Goal: Information Seeking & Learning: Learn about a topic

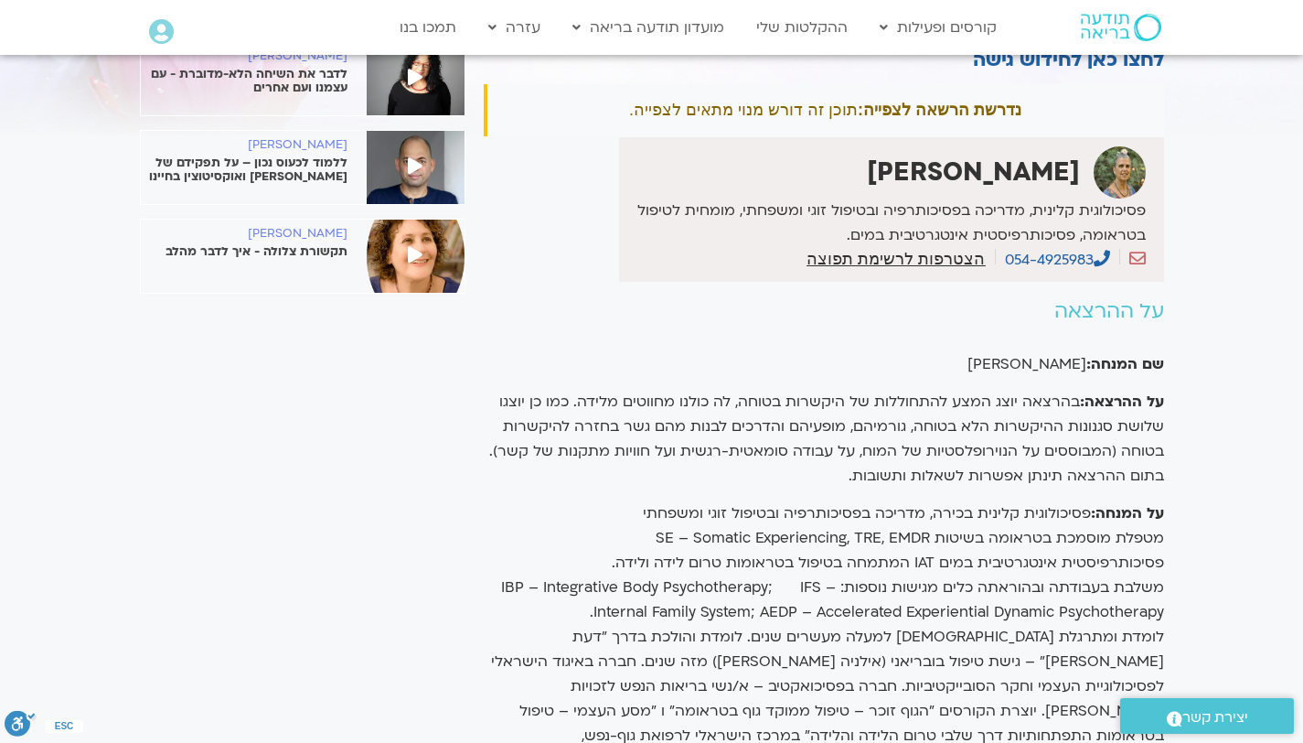
scroll to position [157, 0]
click at [803, 41] on link "ההקלטות שלי" at bounding box center [802, 27] width 110 height 35
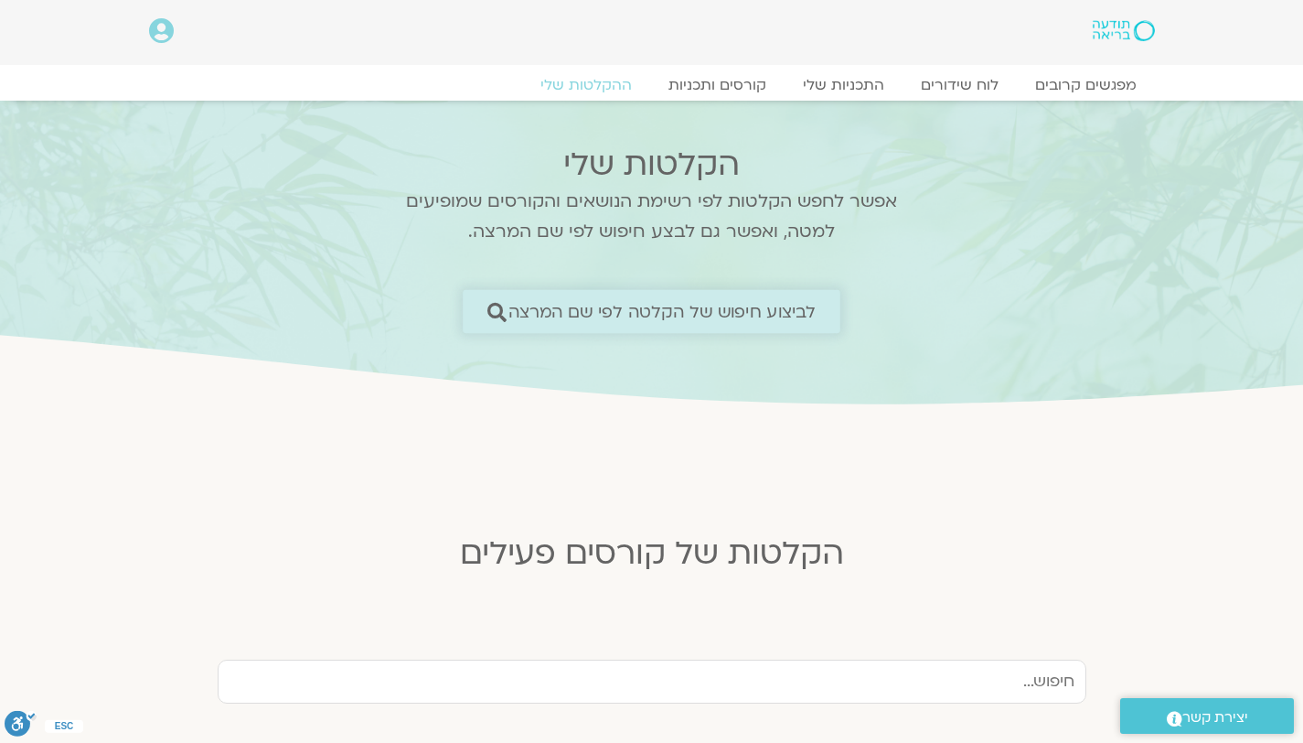
click at [668, 313] on span "לביצוע חיפוש של הקלטה לפי שם המרצה" at bounding box center [662, 311] width 308 height 19
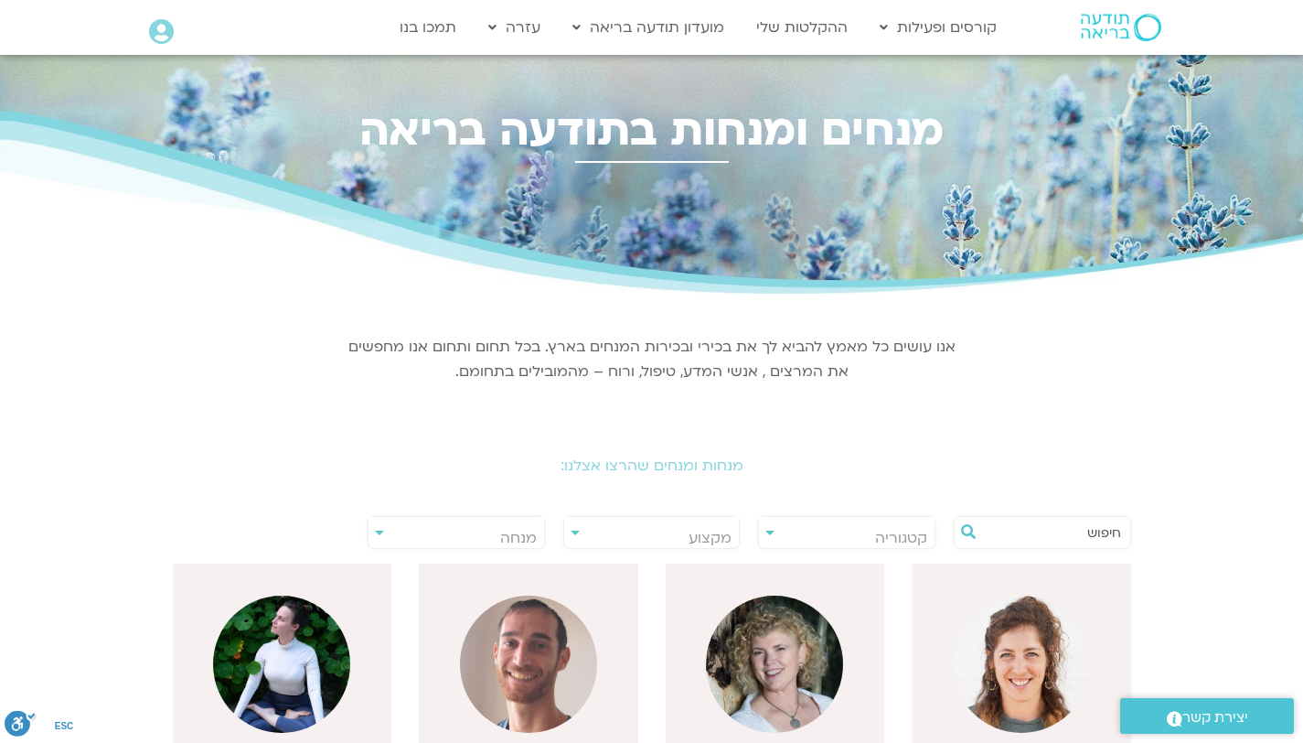
click at [1071, 537] on input "text" at bounding box center [1051, 532] width 139 height 31
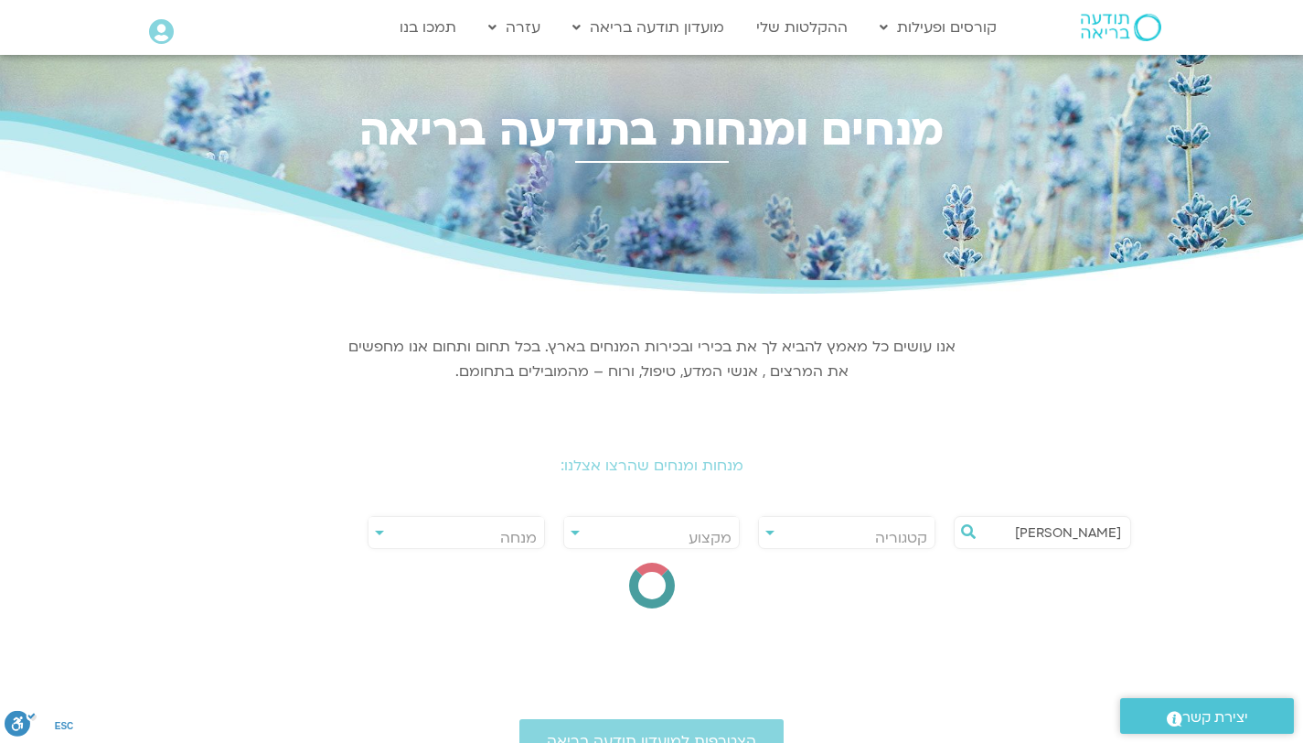
type input "[PERSON_NAME]"
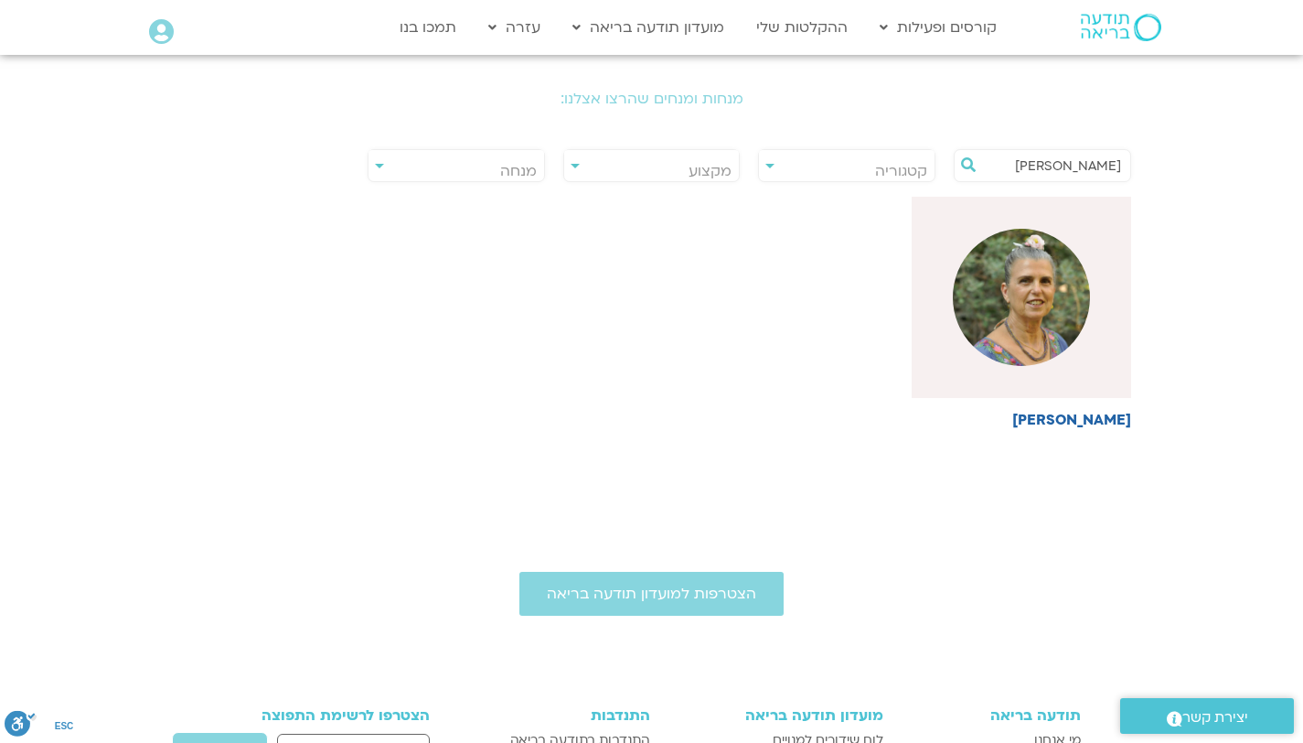
scroll to position [366, 0]
click at [1079, 367] on div at bounding box center [1021, 298] width 219 height 201
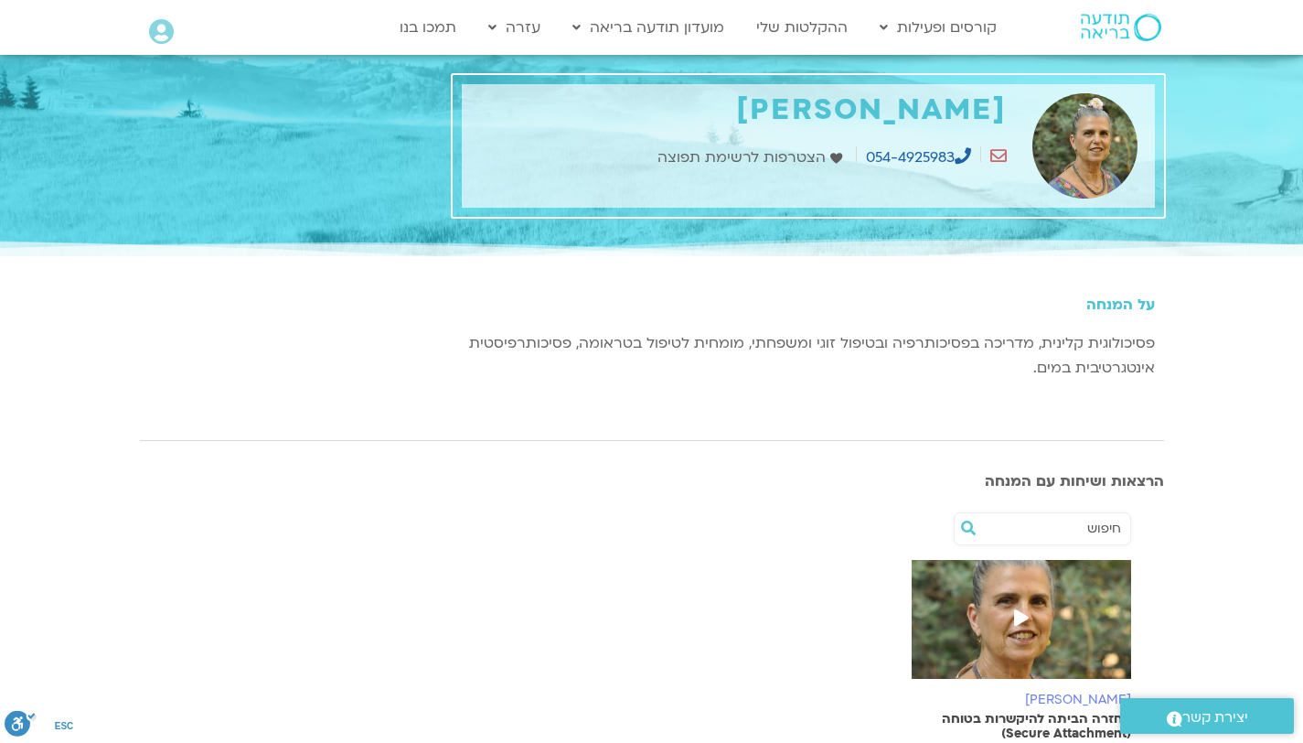
click at [1031, 610] on span at bounding box center [1021, 619] width 33 height 33
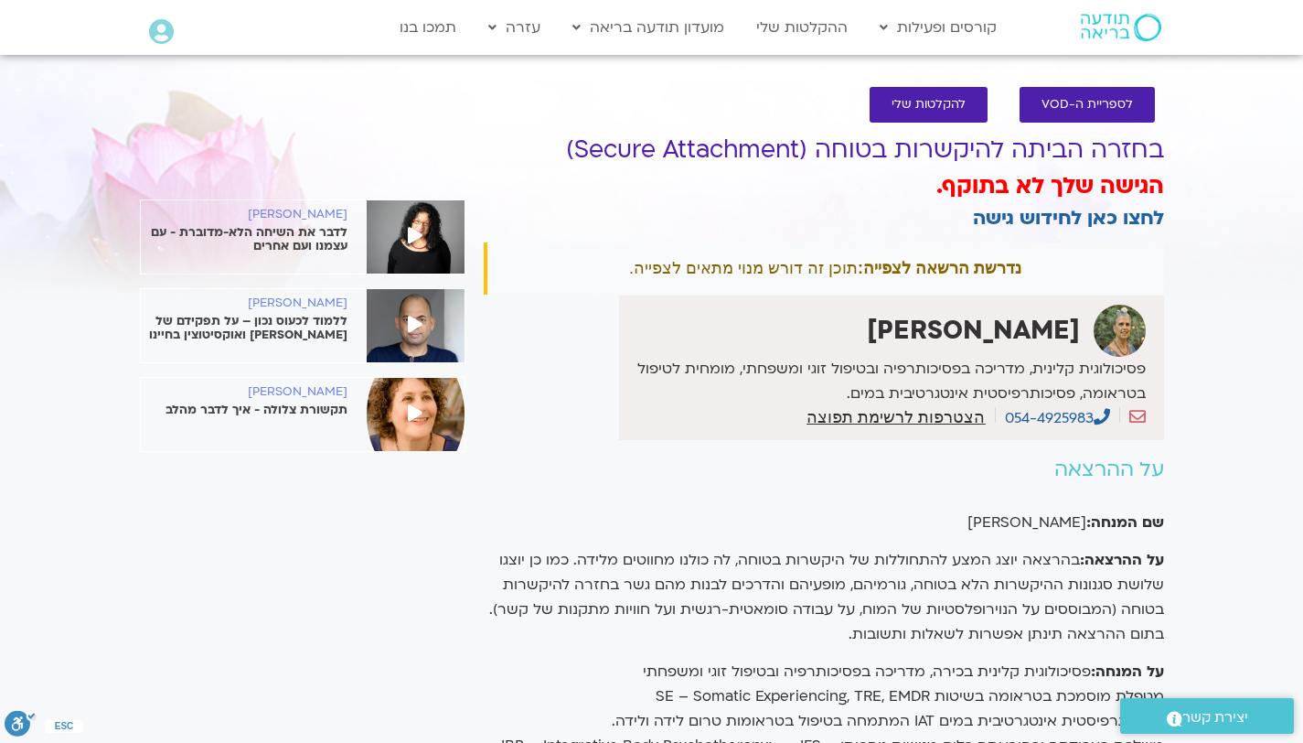
scroll to position [8, 0]
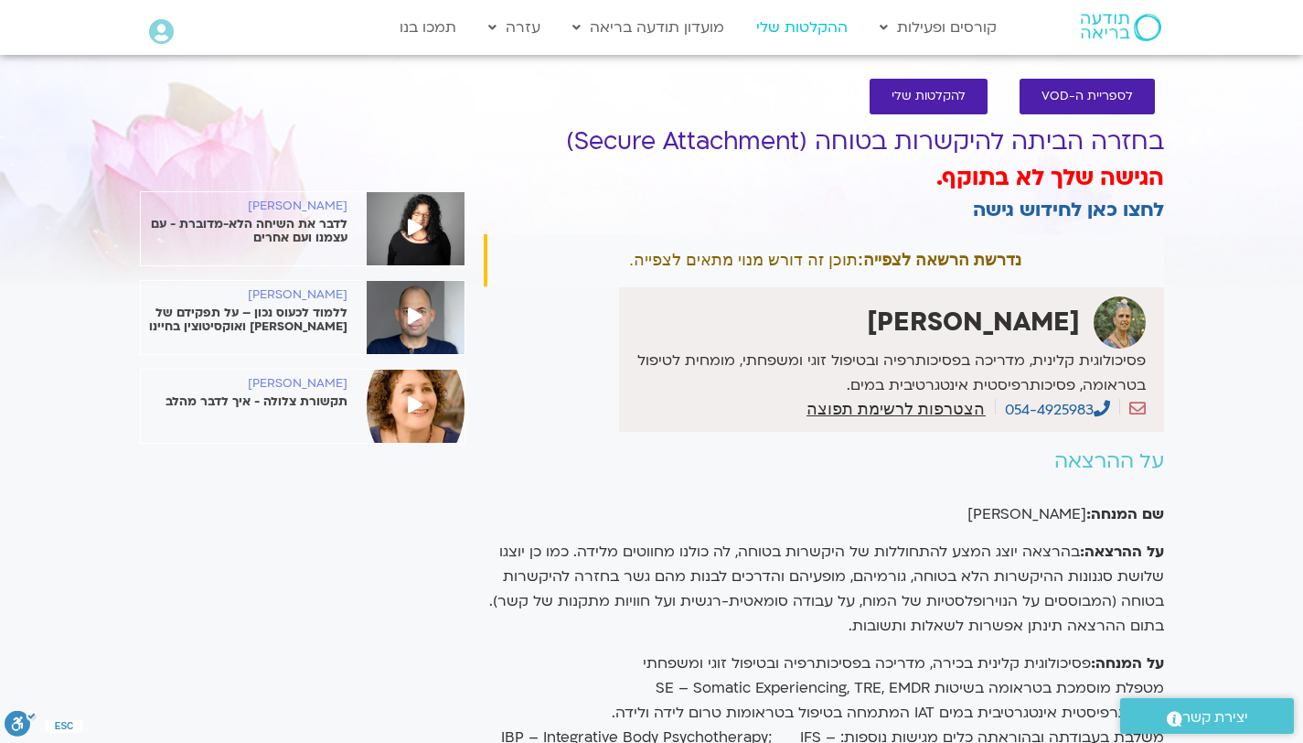
click at [815, 30] on link "ההקלטות שלי" at bounding box center [802, 27] width 110 height 35
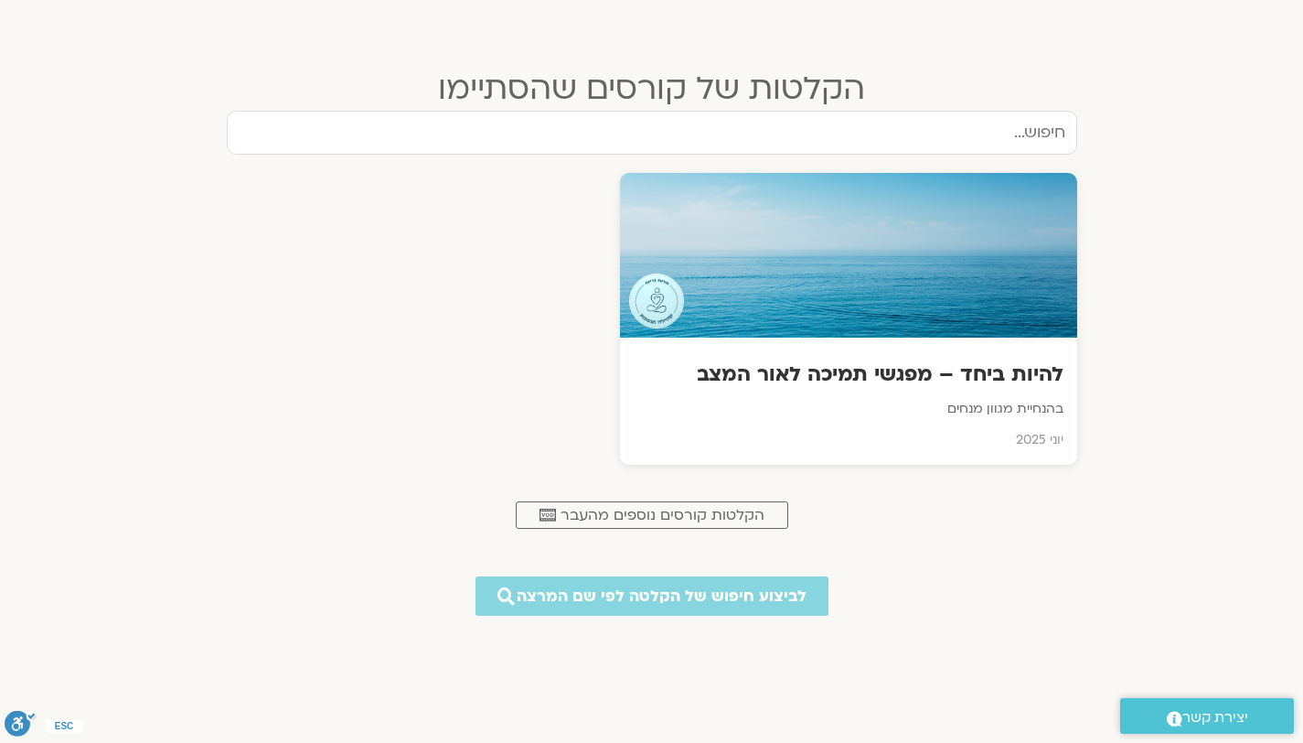
scroll to position [743, 0]
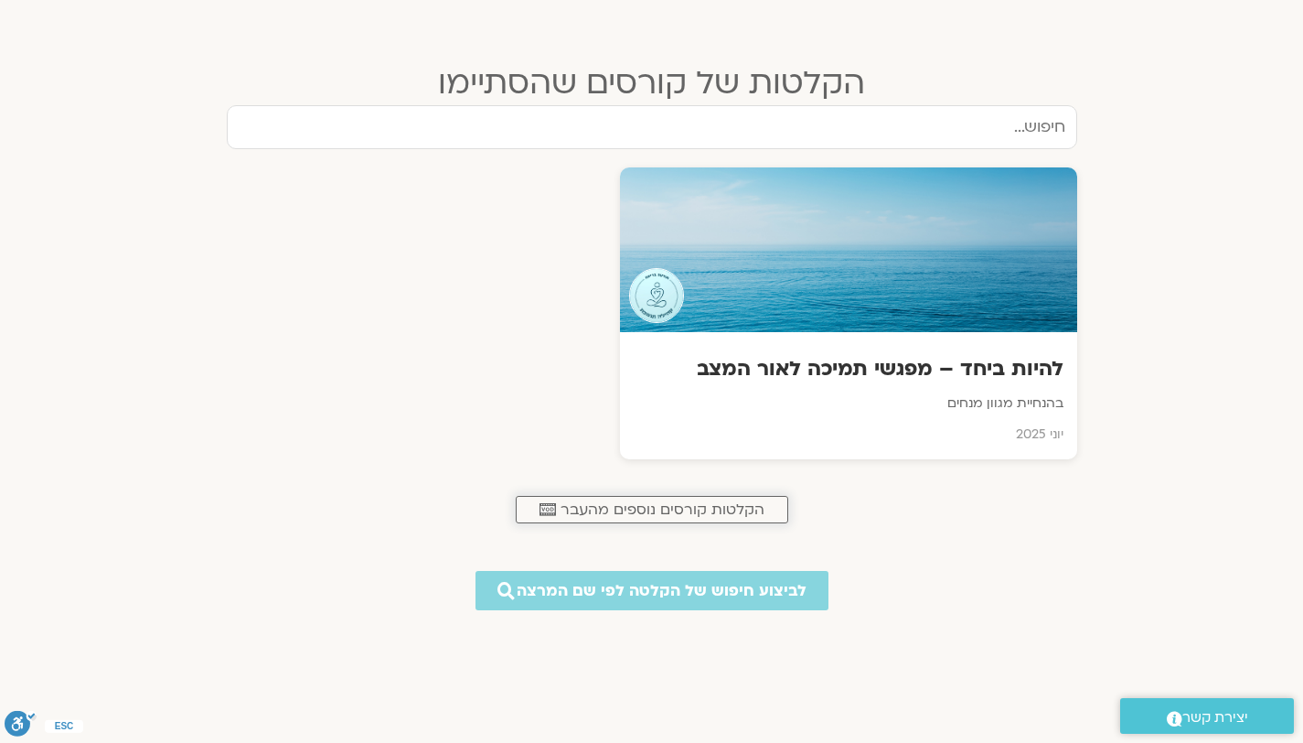
click at [690, 511] on span "הקלטות קורסים נוספים מהעבר" at bounding box center [663, 509] width 204 height 16
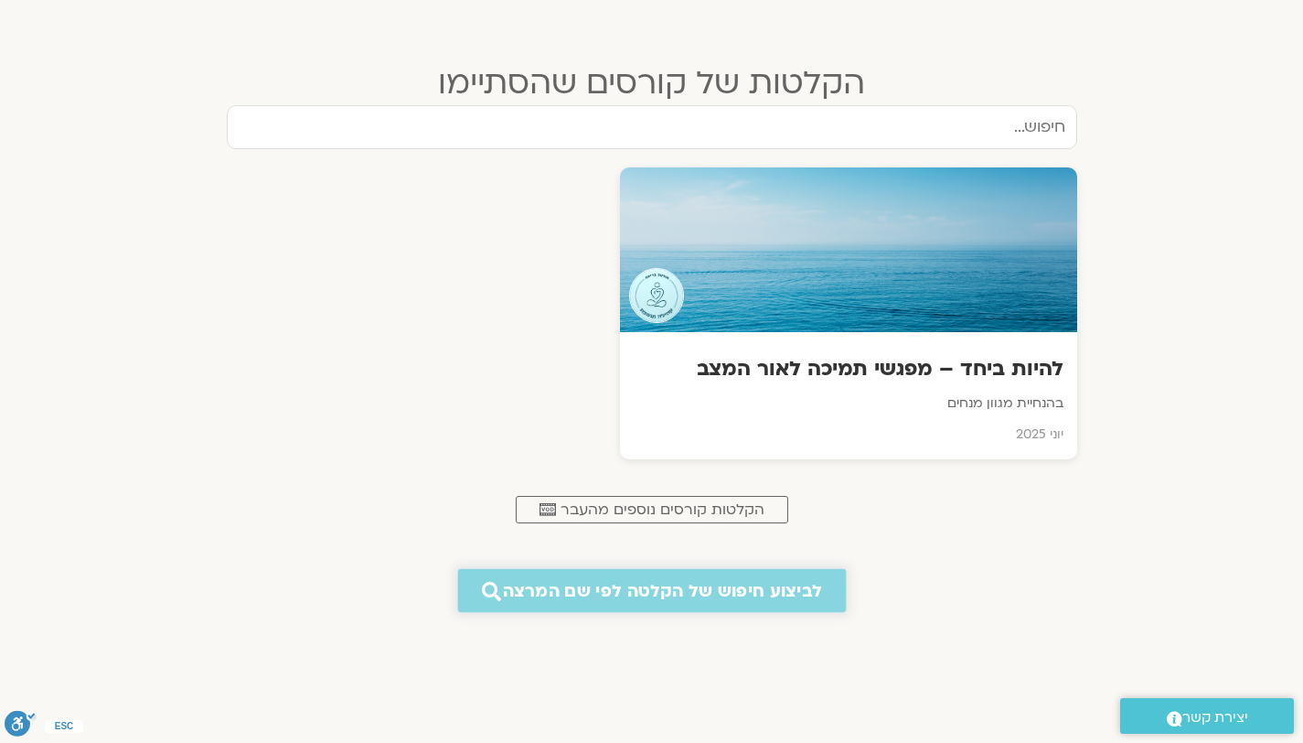
click at [666, 583] on span "לביצוע חיפוש של הקלטה לפי שם המרצה" at bounding box center [662, 590] width 319 height 19
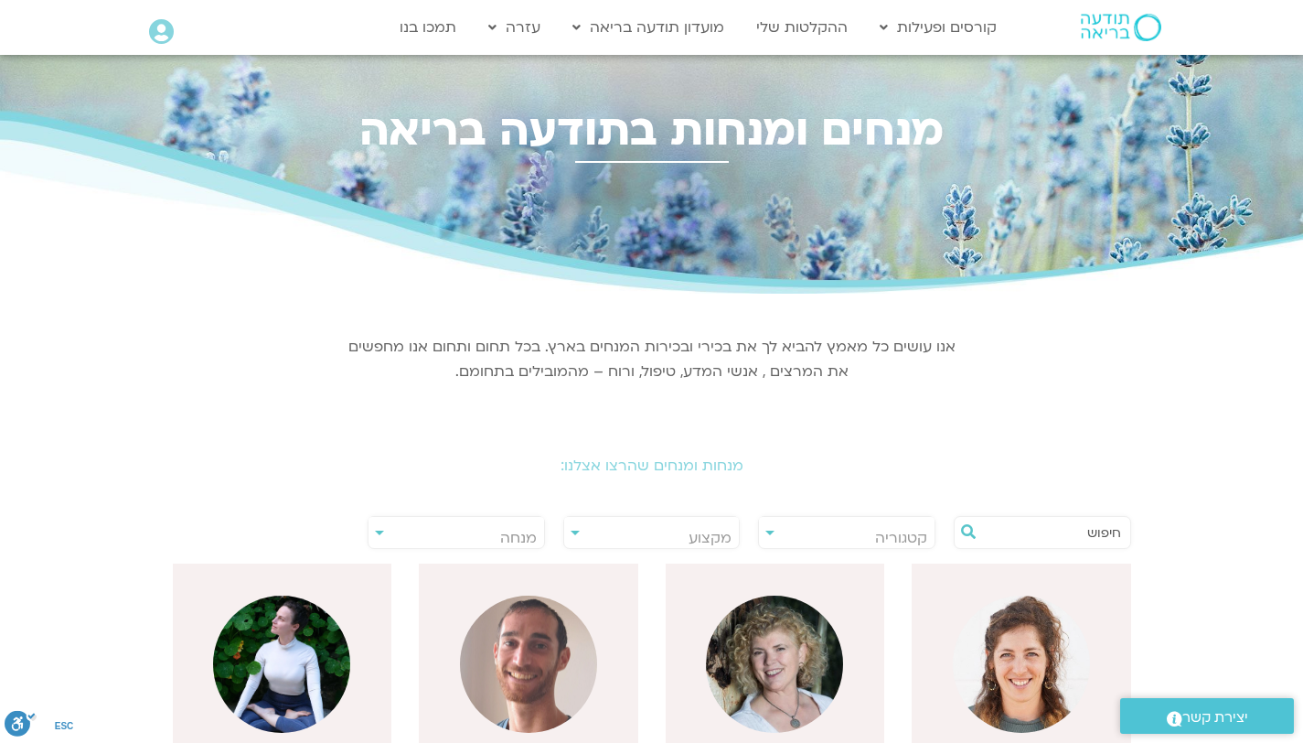
click at [1054, 531] on input "text" at bounding box center [1051, 532] width 139 height 31
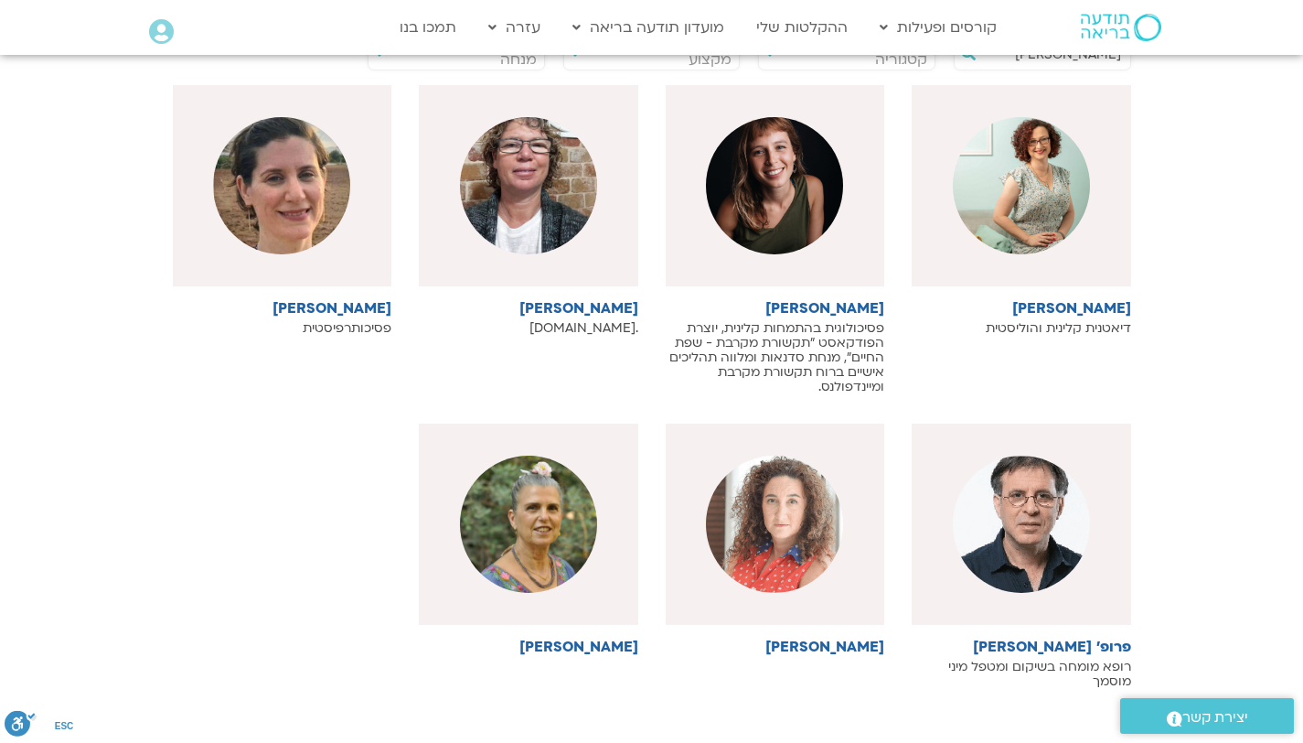
scroll to position [478, 0]
type input "רות"
click at [551, 547] on img at bounding box center [528, 523] width 137 height 137
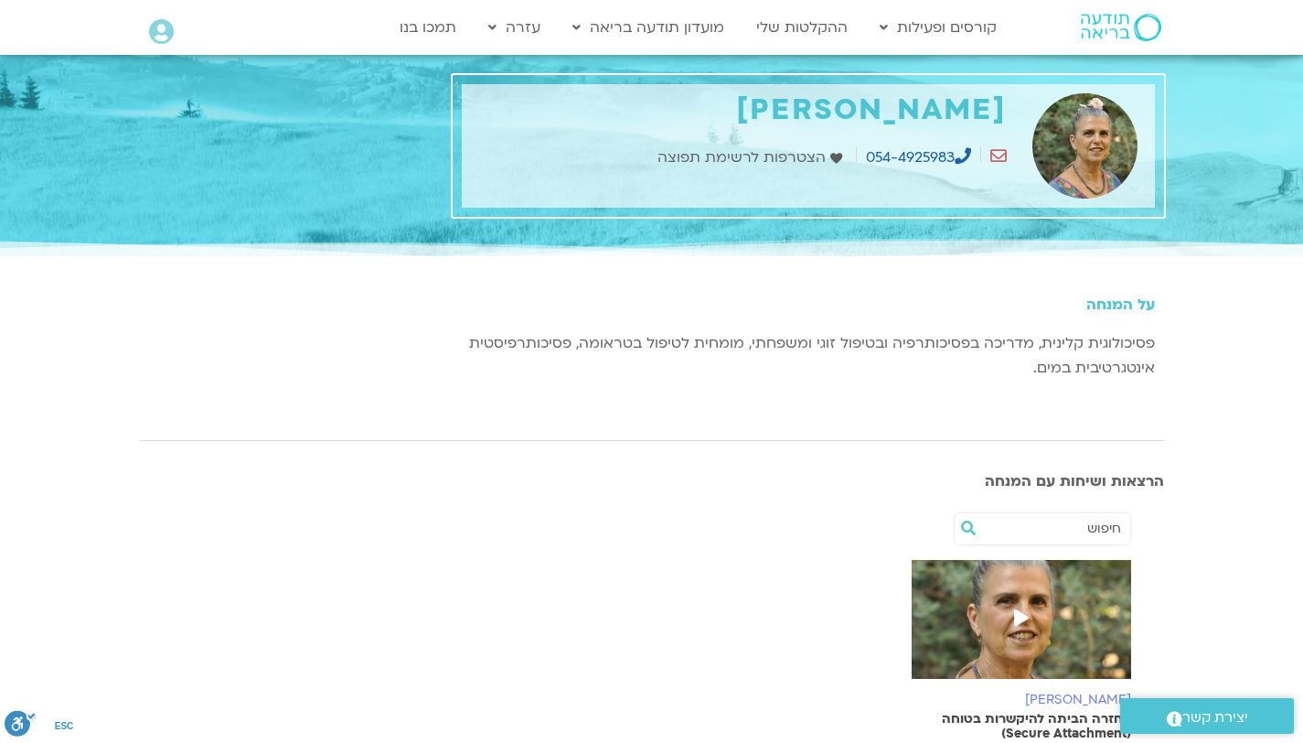
click at [1023, 634] on span at bounding box center [1021, 619] width 33 height 33
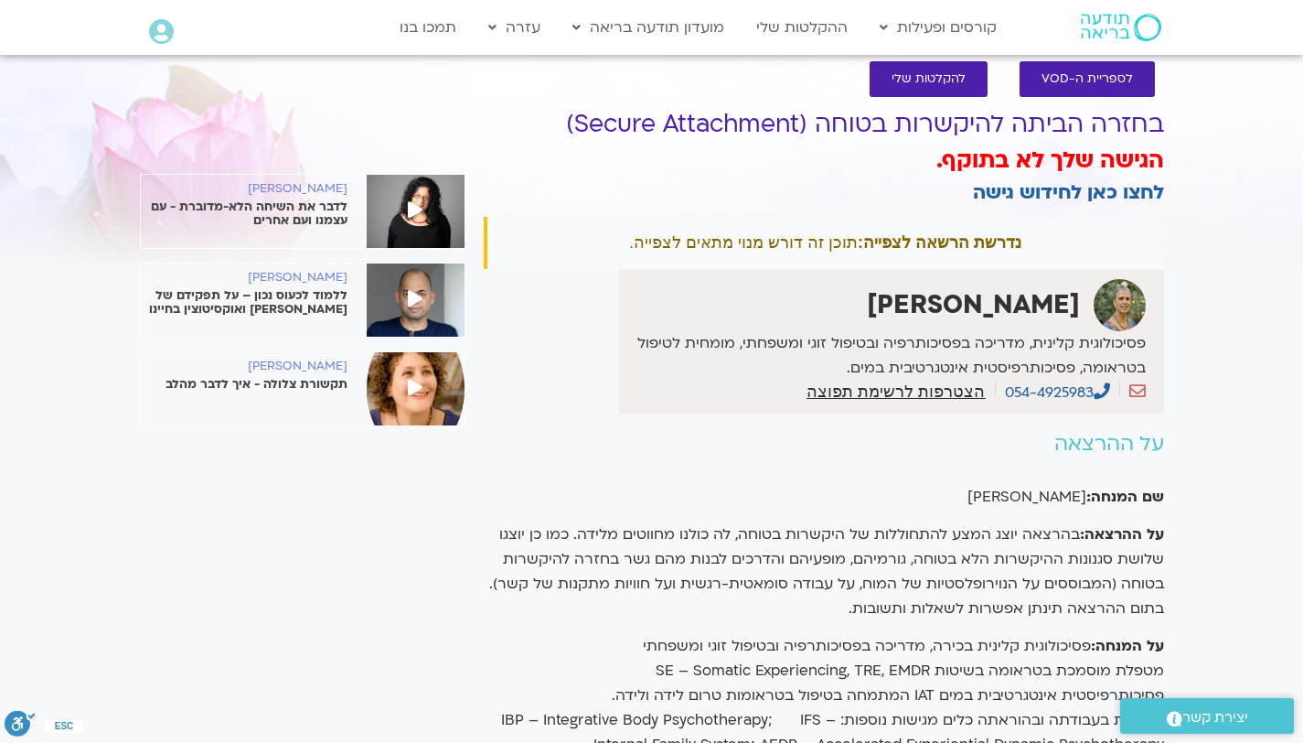
scroll to position [26, 0]
click at [1095, 445] on h2 "על ההרצאה" at bounding box center [824, 444] width 680 height 23
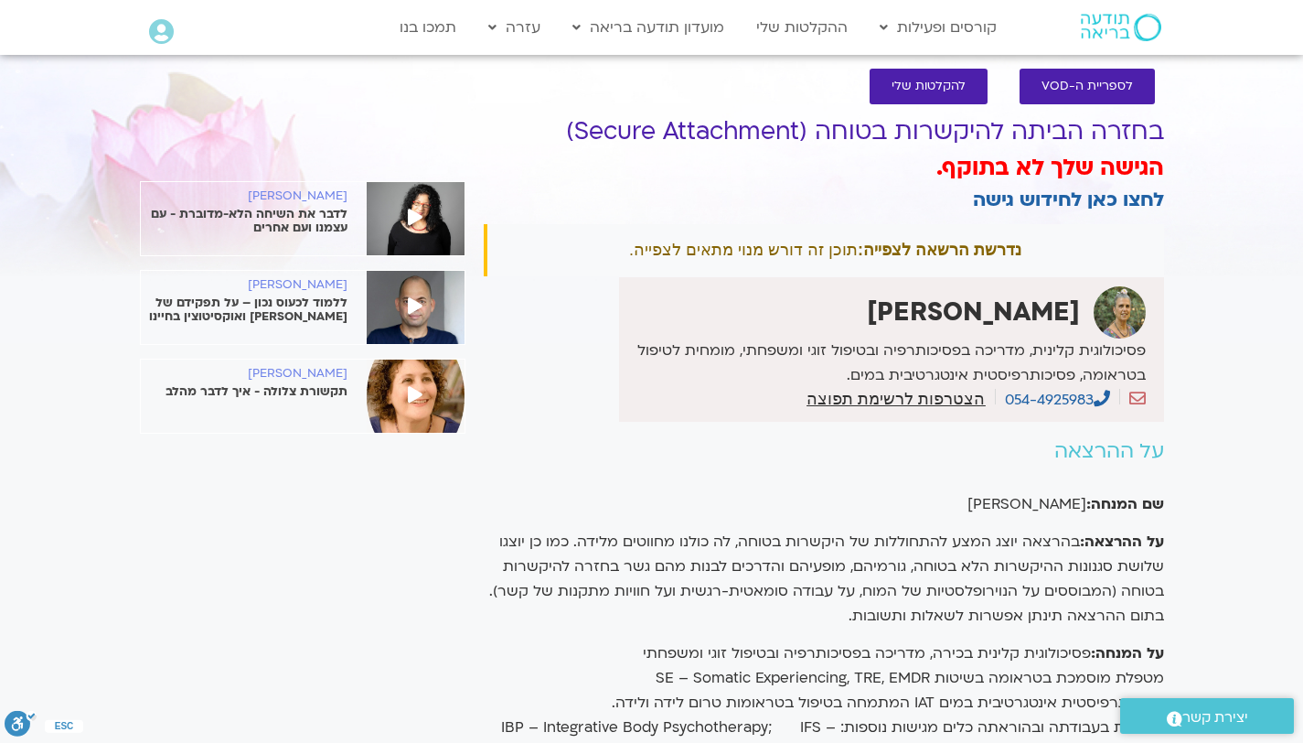
scroll to position [0, 0]
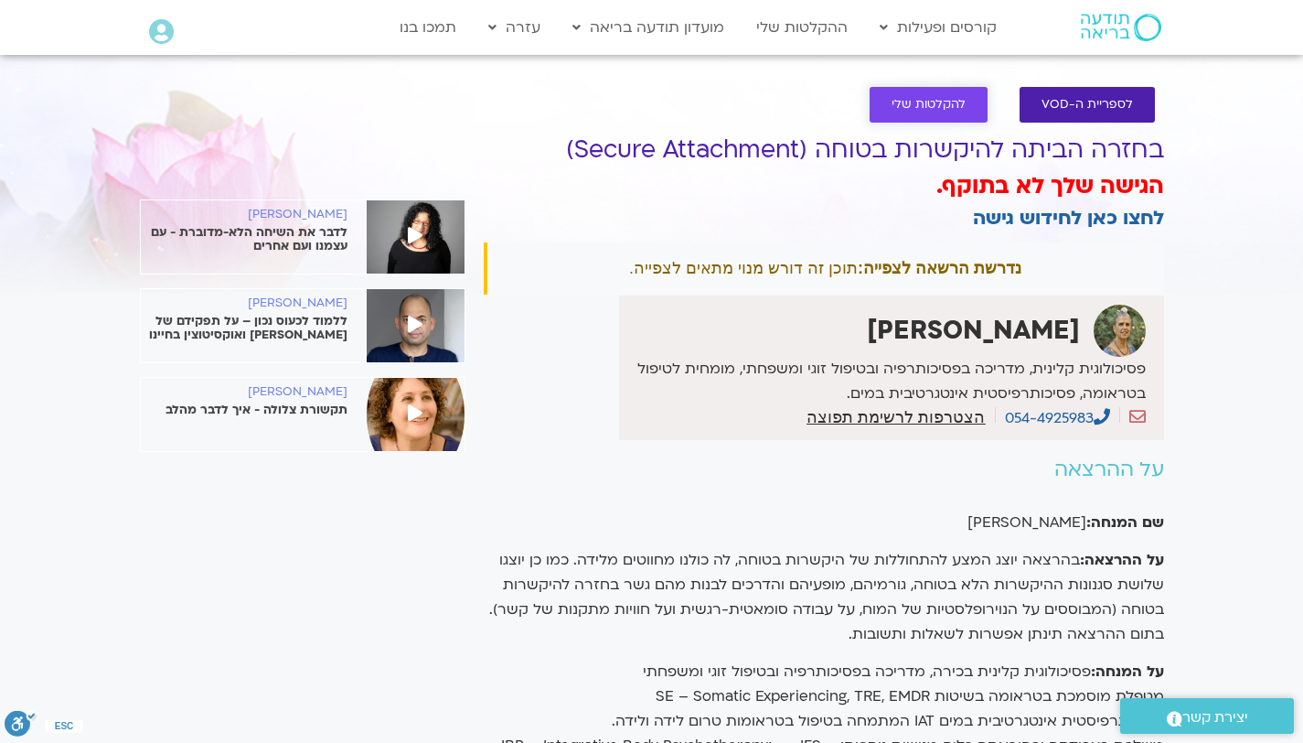
click at [930, 102] on span "להקלטות שלי" at bounding box center [929, 105] width 74 height 14
click at [1101, 102] on span "לספריית ה-VOD" at bounding box center [1087, 105] width 91 height 14
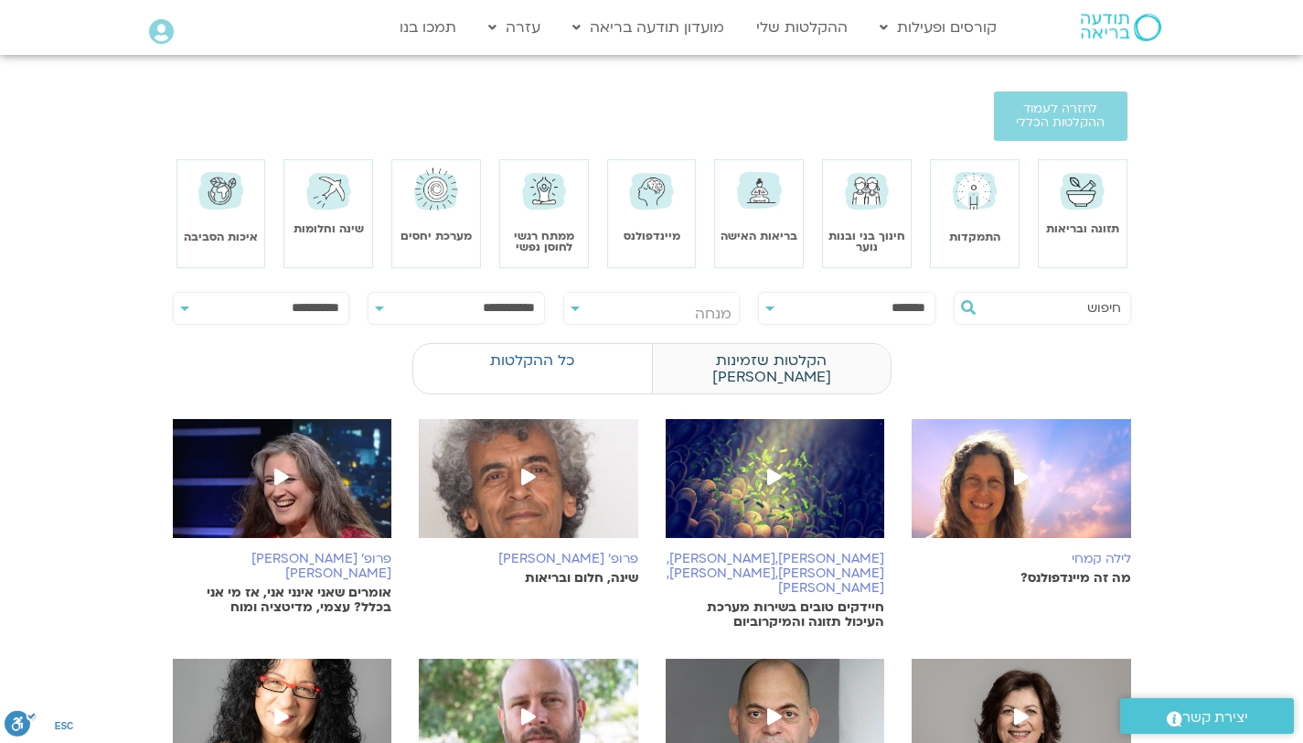
click at [770, 350] on label "הקלטות שזמינות לי" at bounding box center [771, 368] width 239 height 51
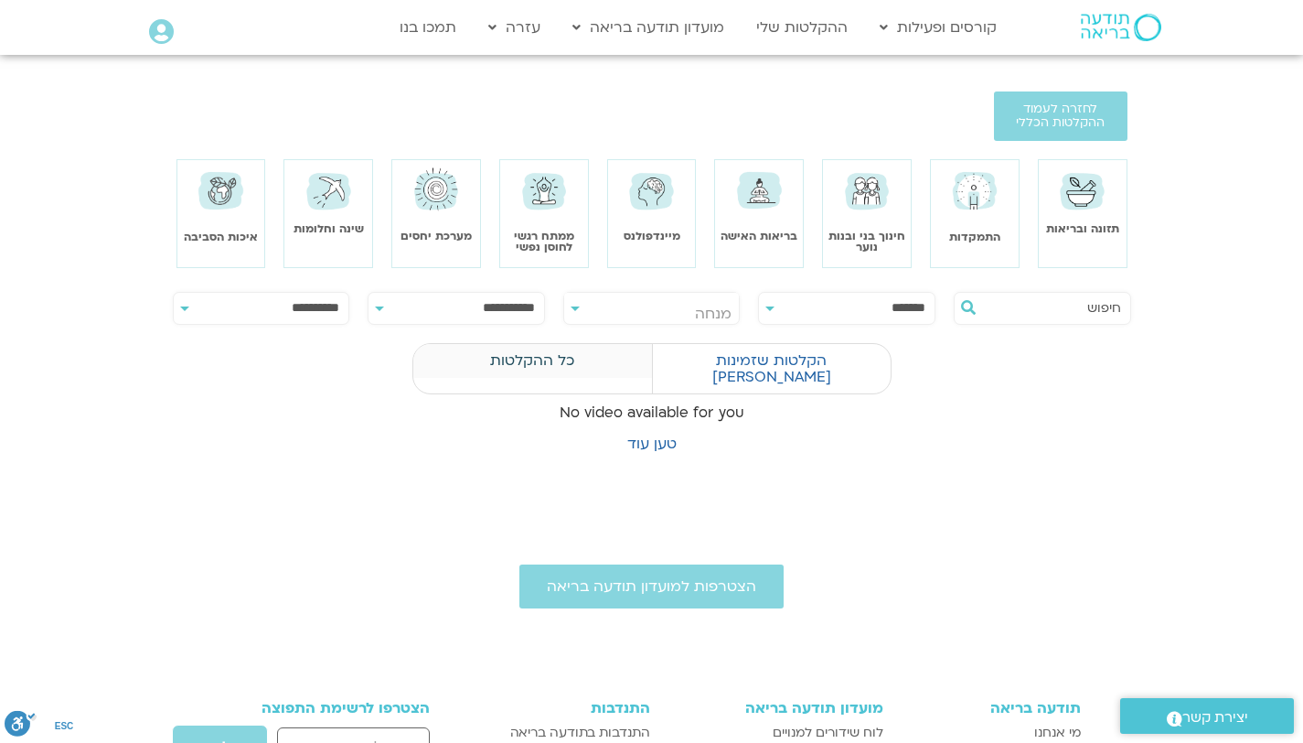
click at [553, 354] on label "כל ההקלטות" at bounding box center [532, 360] width 239 height 35
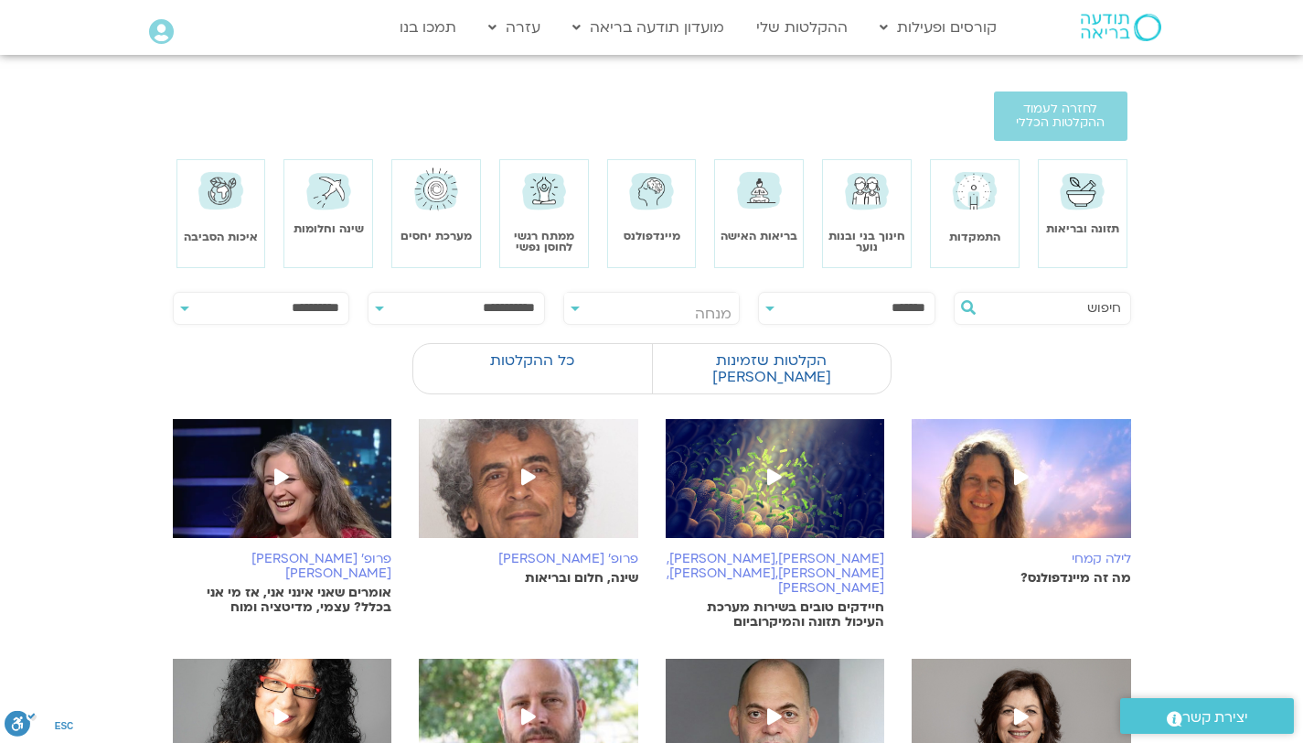
click at [1076, 302] on input "text" at bounding box center [1051, 308] width 139 height 31
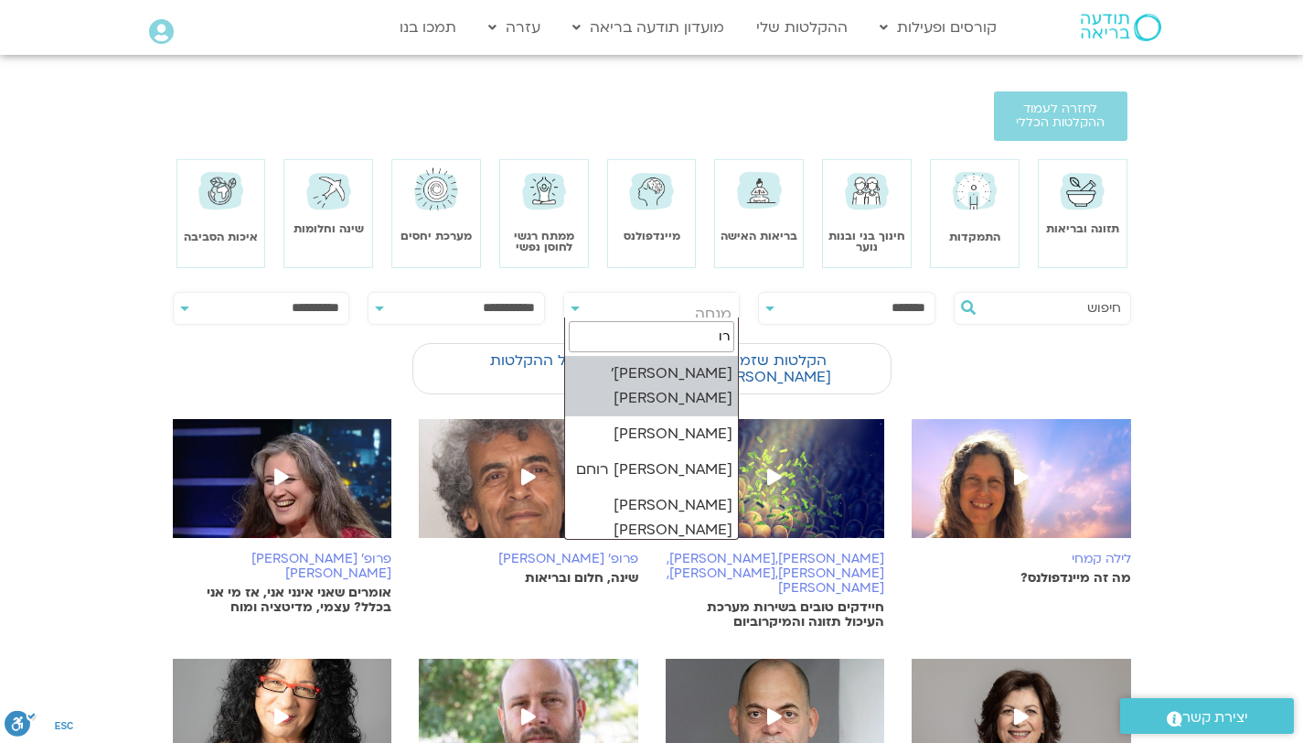
type input "רות"
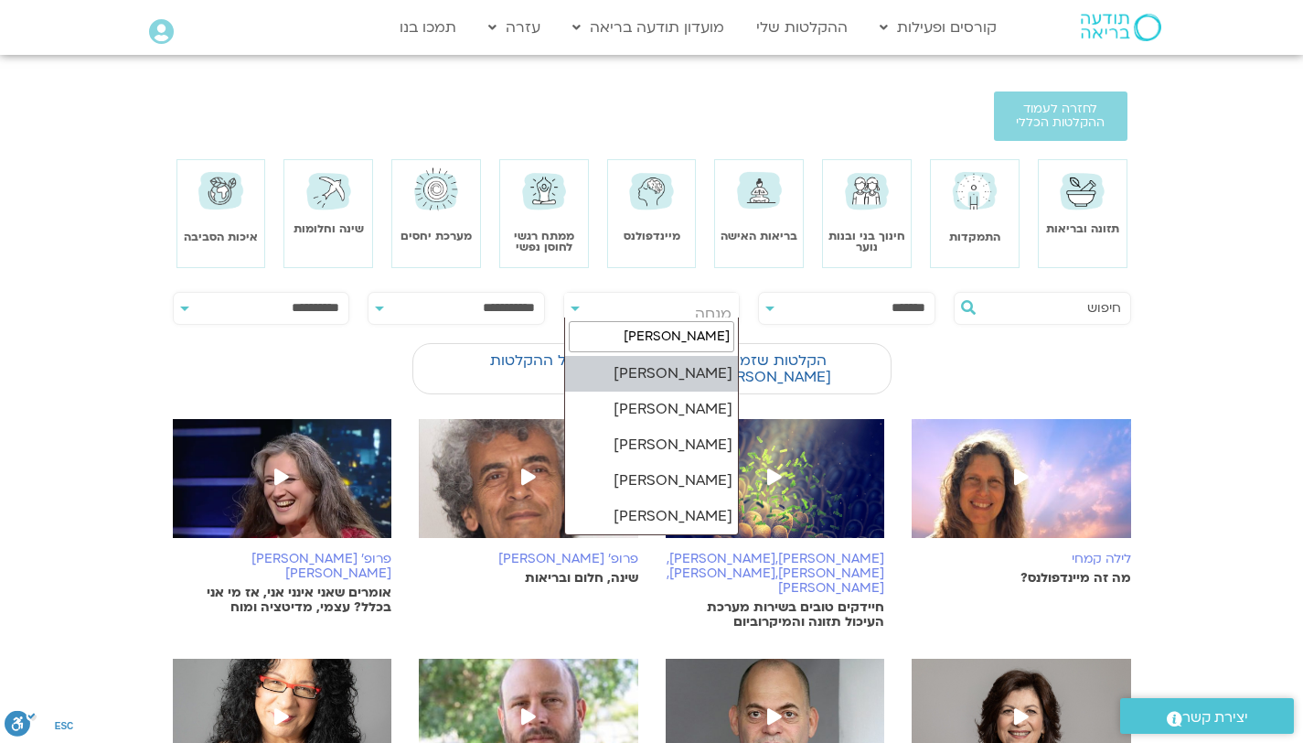
select select "****"
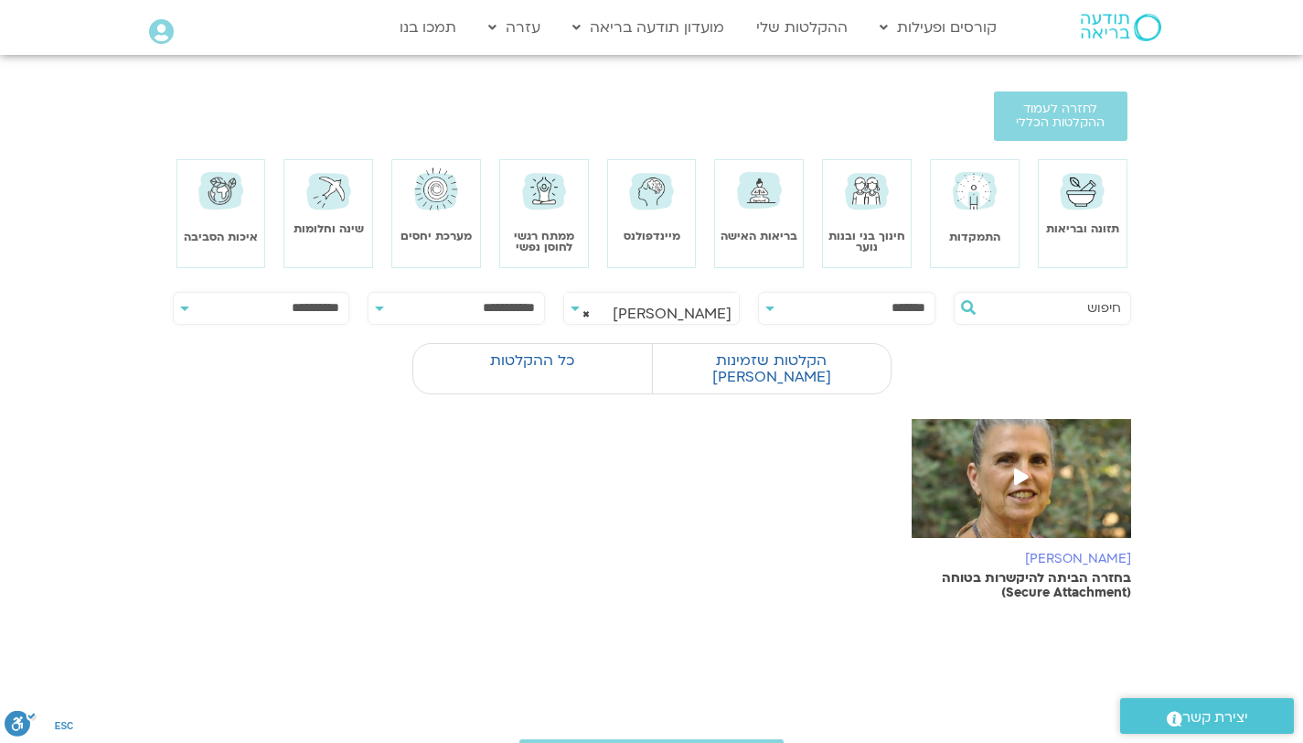
click at [1010, 481] on img at bounding box center [1021, 487] width 219 height 137
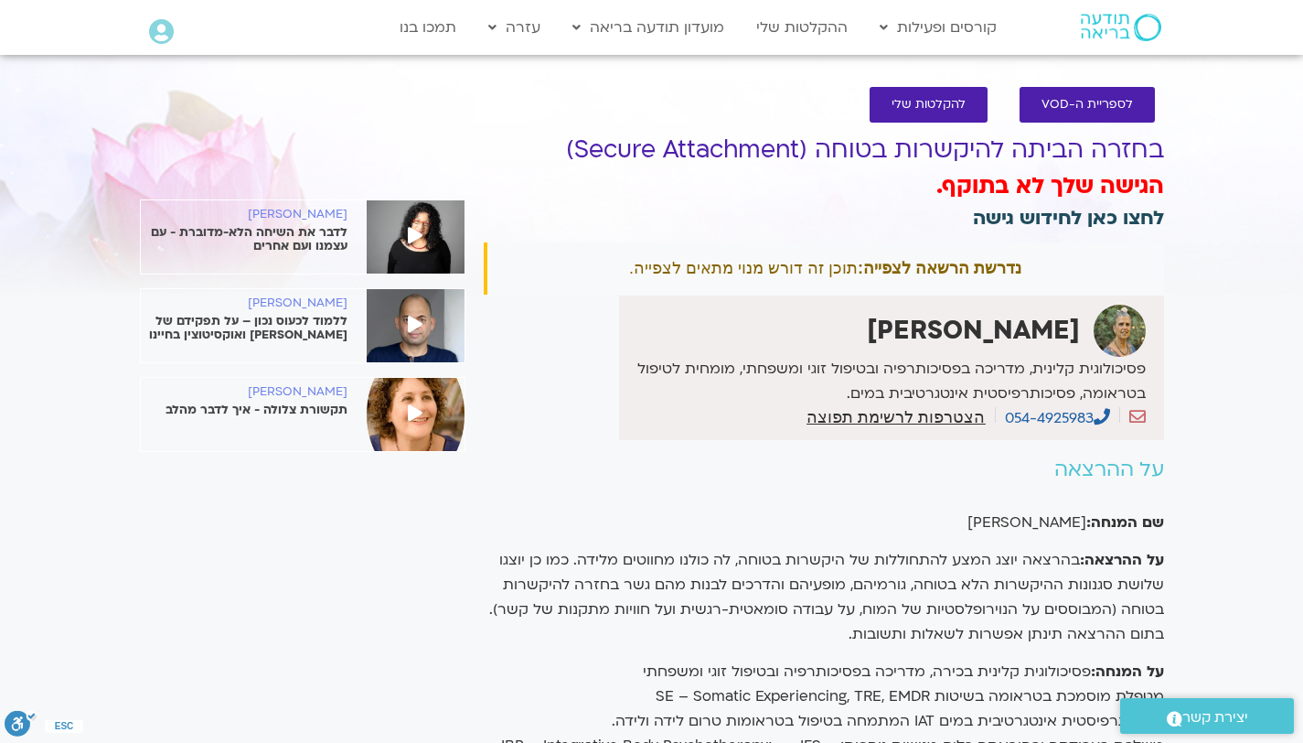
click at [1064, 220] on link "לחצו כאן לחידוש גישה" at bounding box center [1068, 218] width 191 height 27
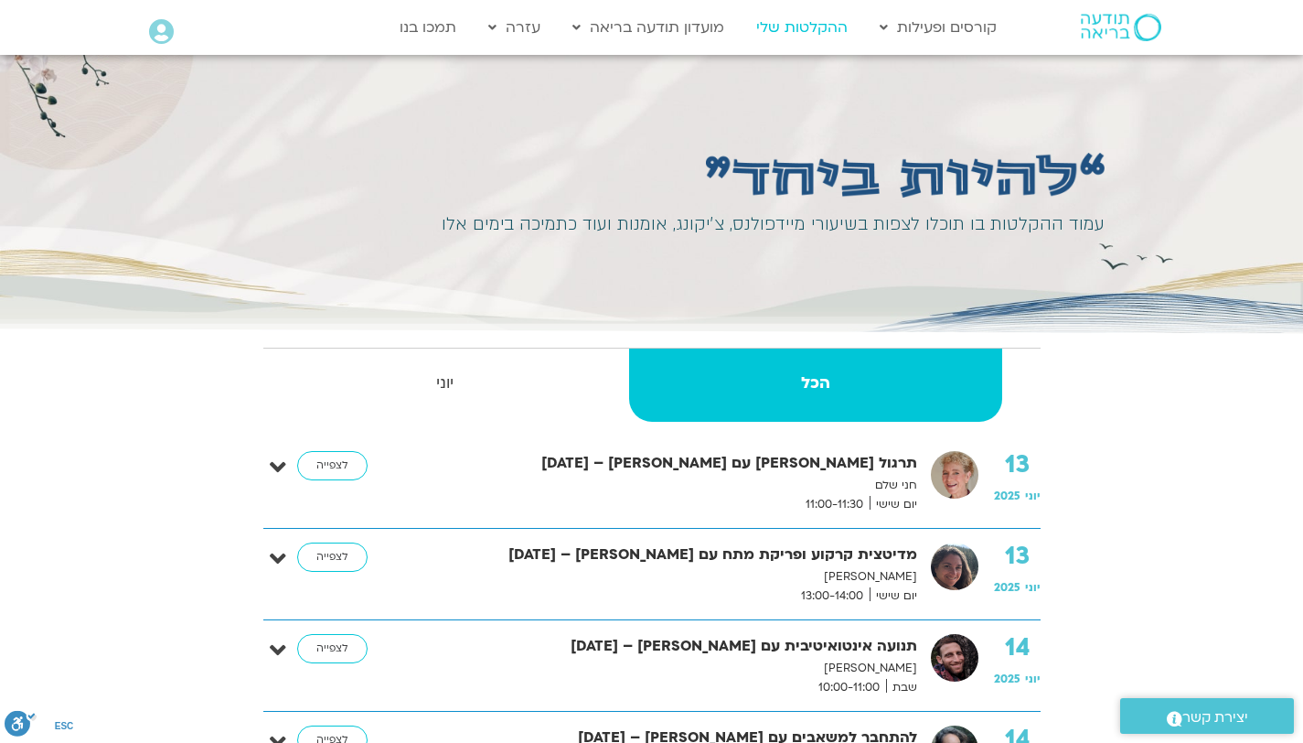
click at [816, 30] on link "ההקלטות שלי" at bounding box center [802, 27] width 110 height 35
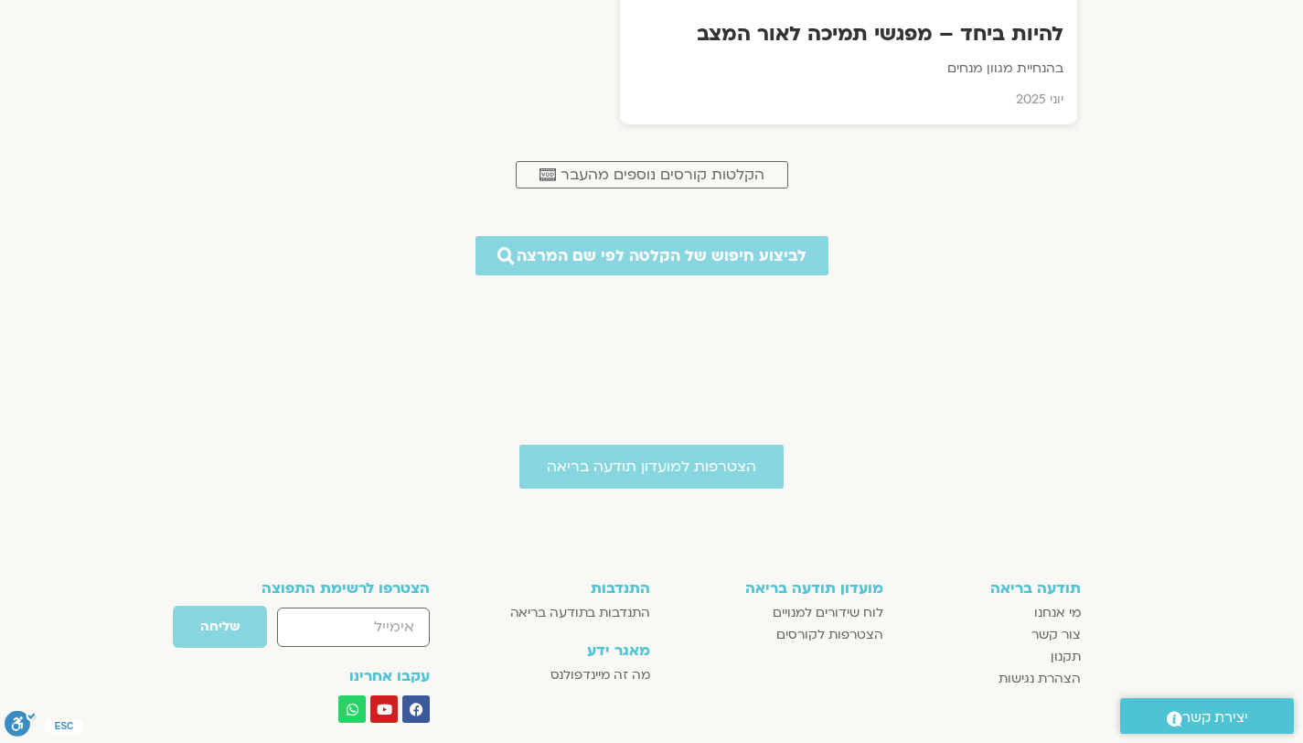
scroll to position [1077, 0]
click at [746, 256] on span "לביצוע חיפוש של הקלטה לפי שם המרצה" at bounding box center [662, 255] width 319 height 19
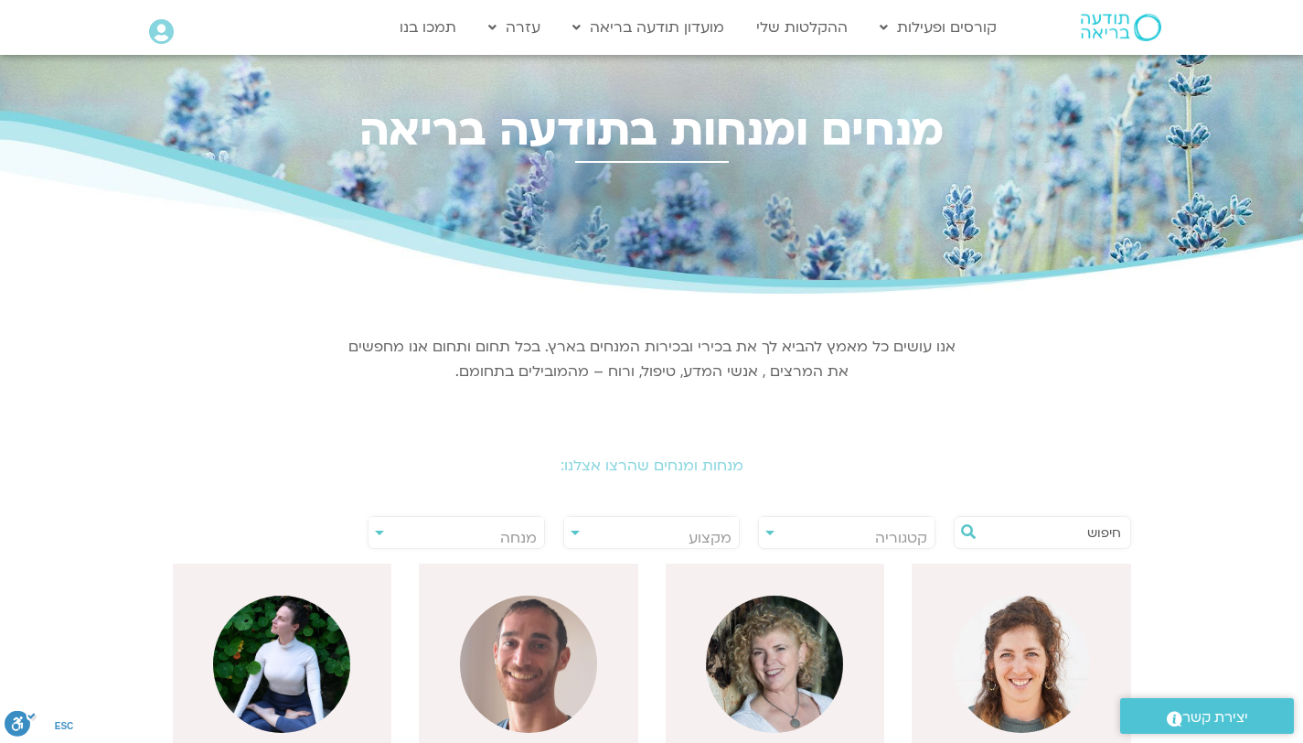
click at [1072, 533] on input "text" at bounding box center [1051, 532] width 139 height 31
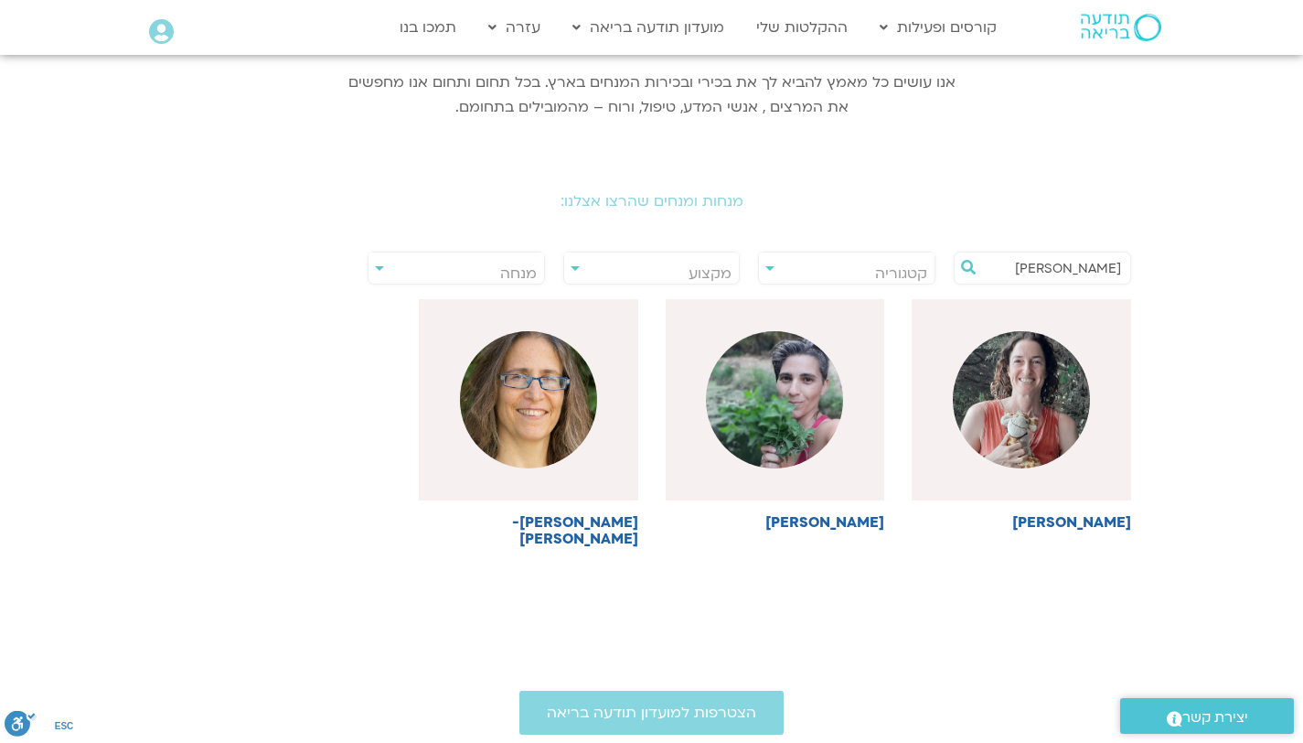
scroll to position [273, 0]
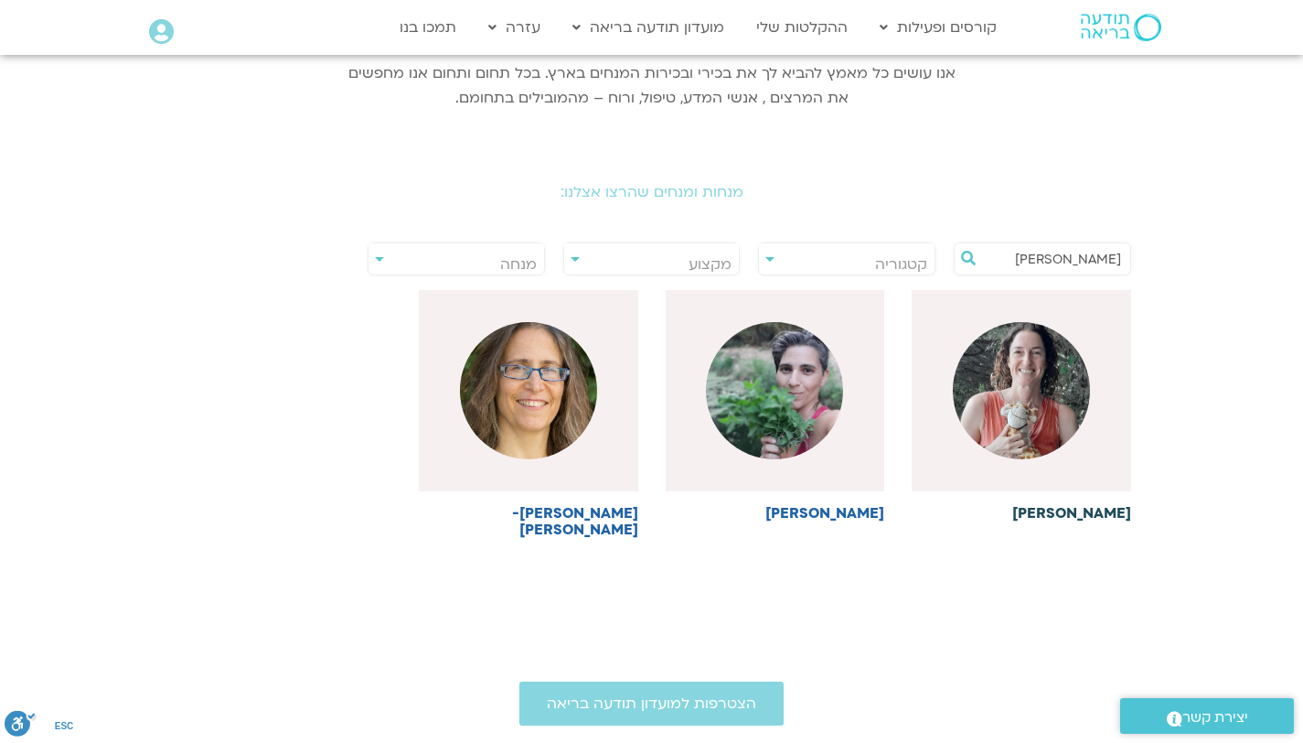
type input "לילך"
click at [1098, 514] on h6 "[PERSON_NAME]" at bounding box center [1021, 513] width 219 height 16
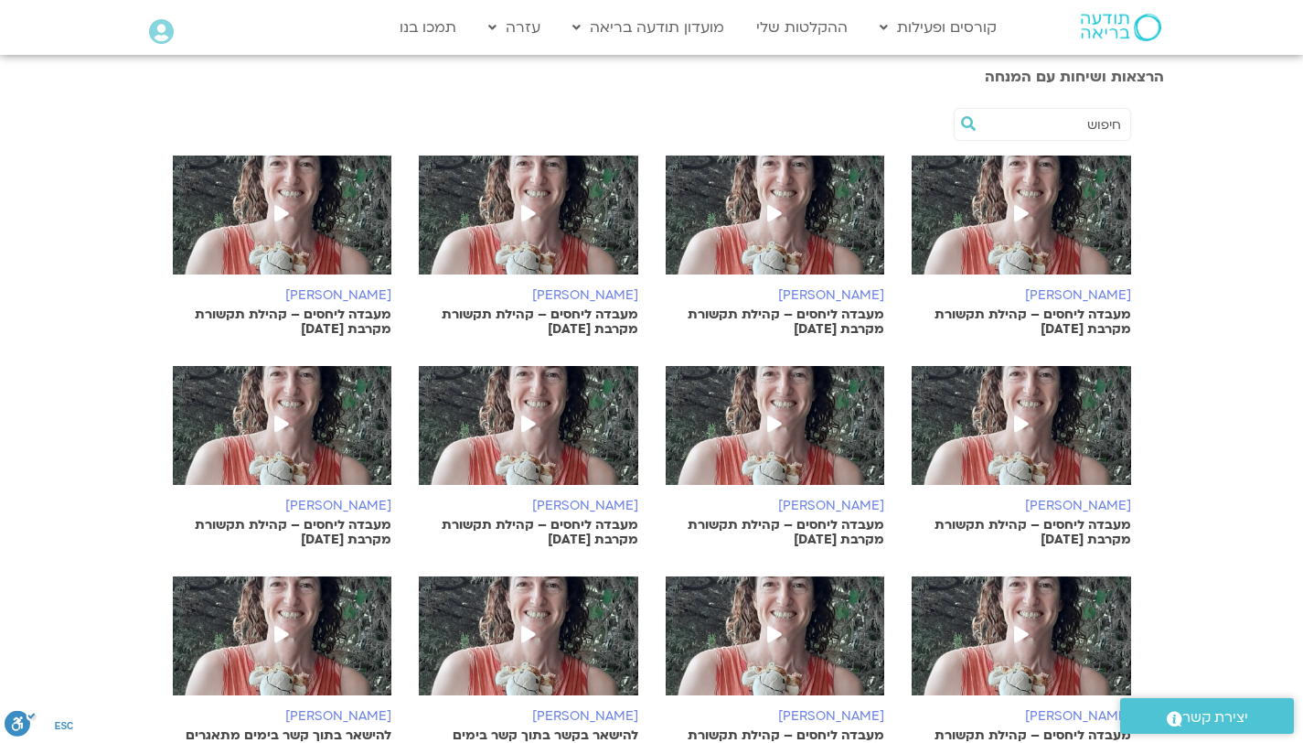
scroll to position [315, 0]
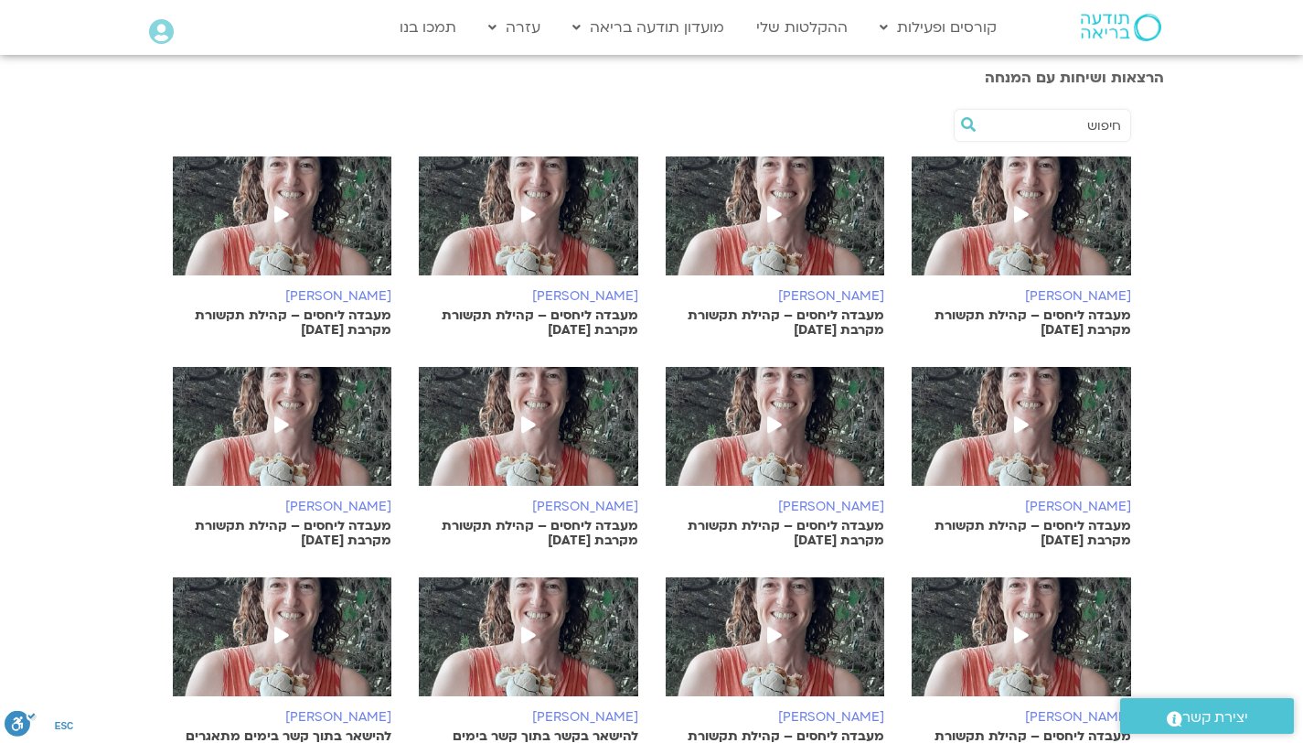
click at [1024, 219] on icon at bounding box center [1021, 214] width 15 height 16
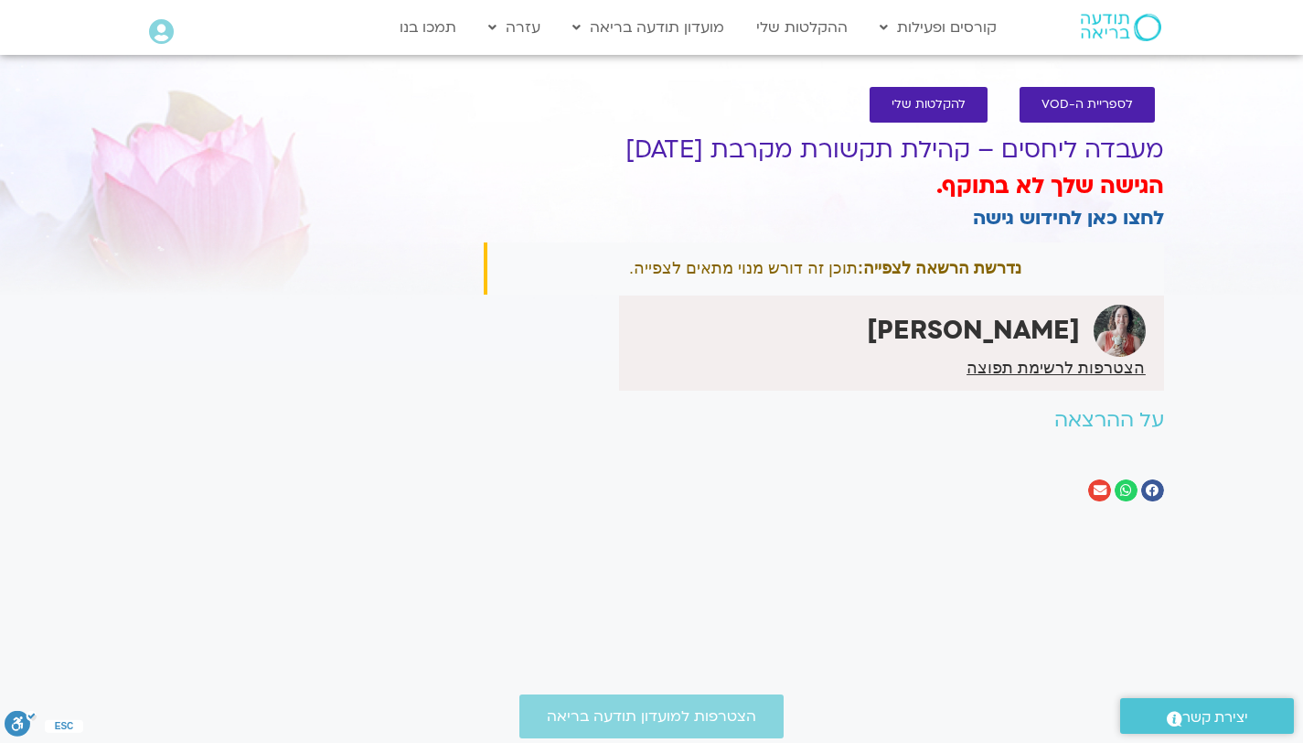
click at [1112, 417] on h2 "על ההרצאה" at bounding box center [824, 420] width 680 height 23
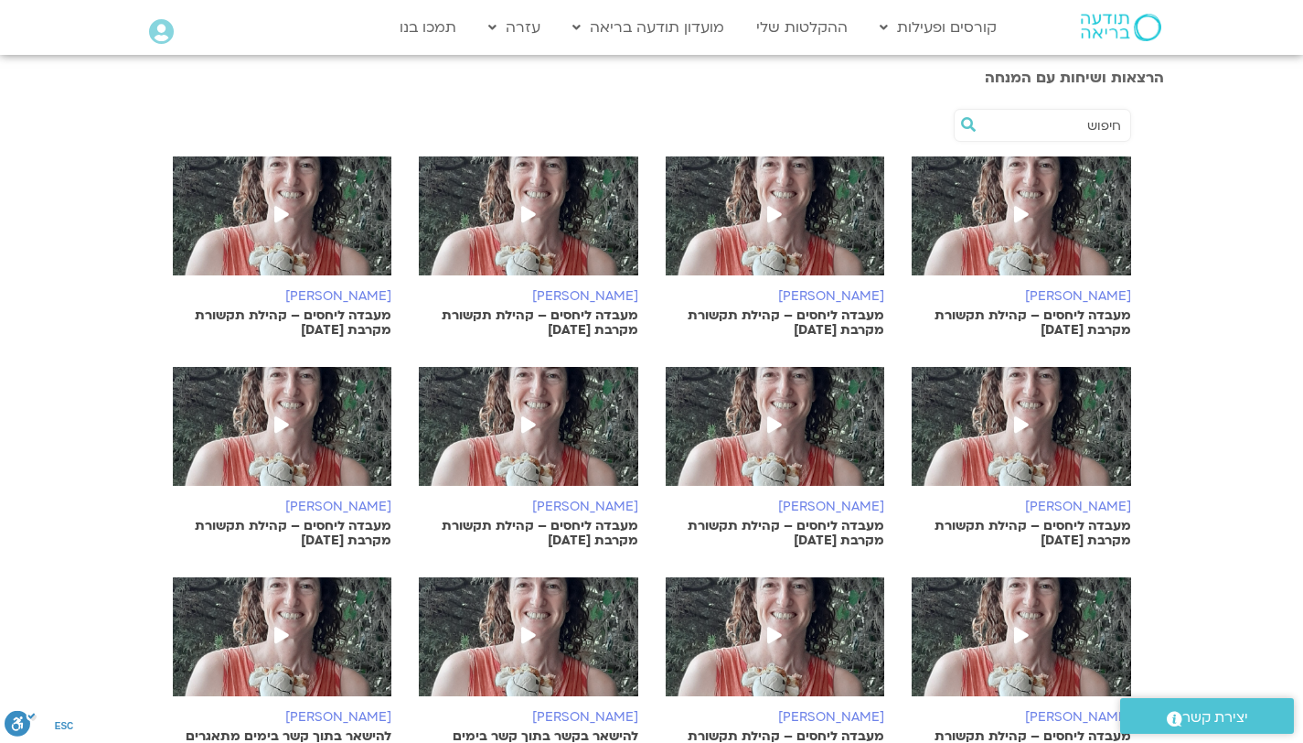
click at [764, 210] on span at bounding box center [774, 215] width 33 height 33
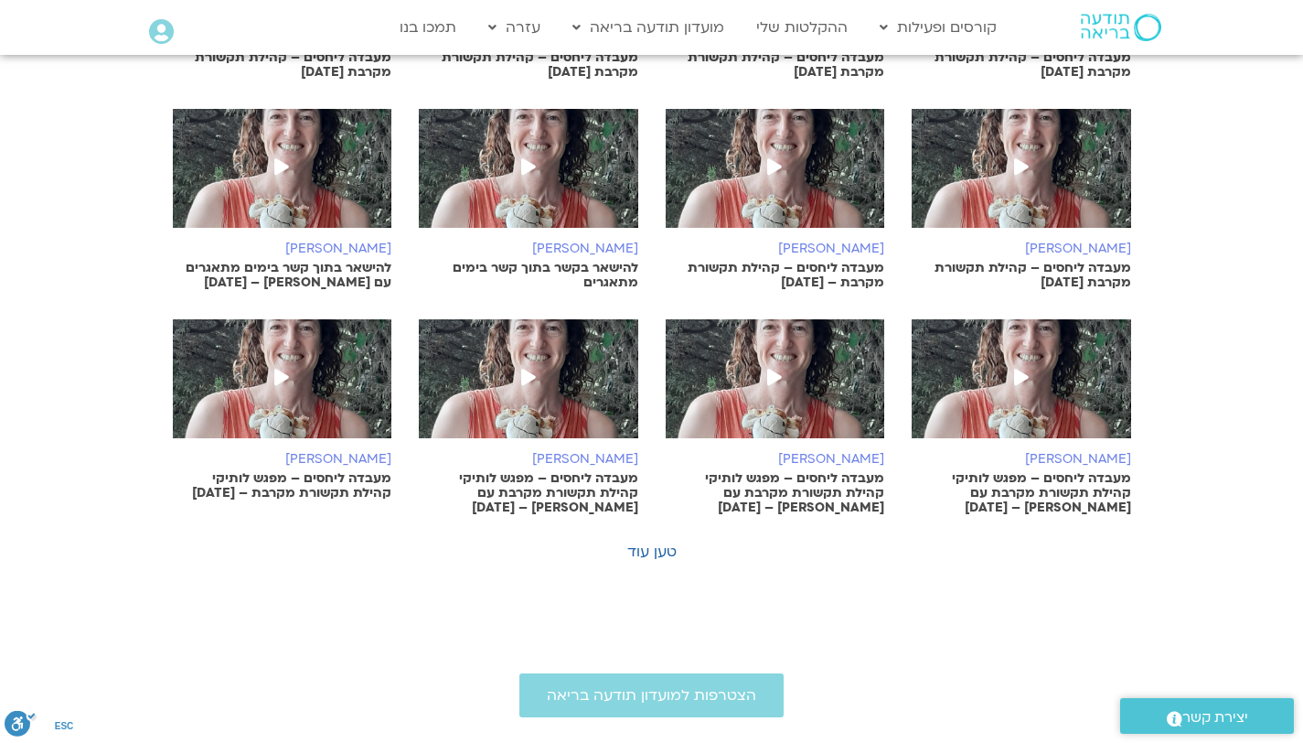
scroll to position [789, 0]
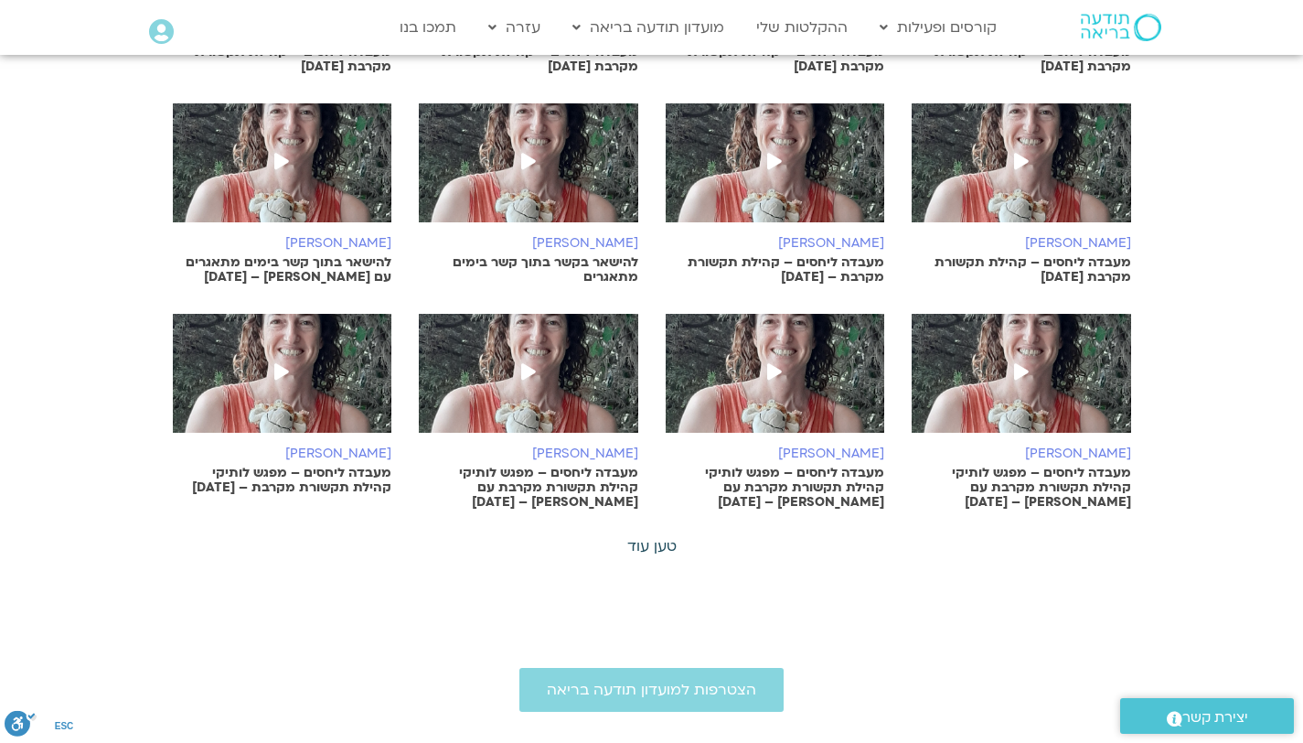
click at [647, 547] on link "טען עוד" at bounding box center [651, 546] width 49 height 20
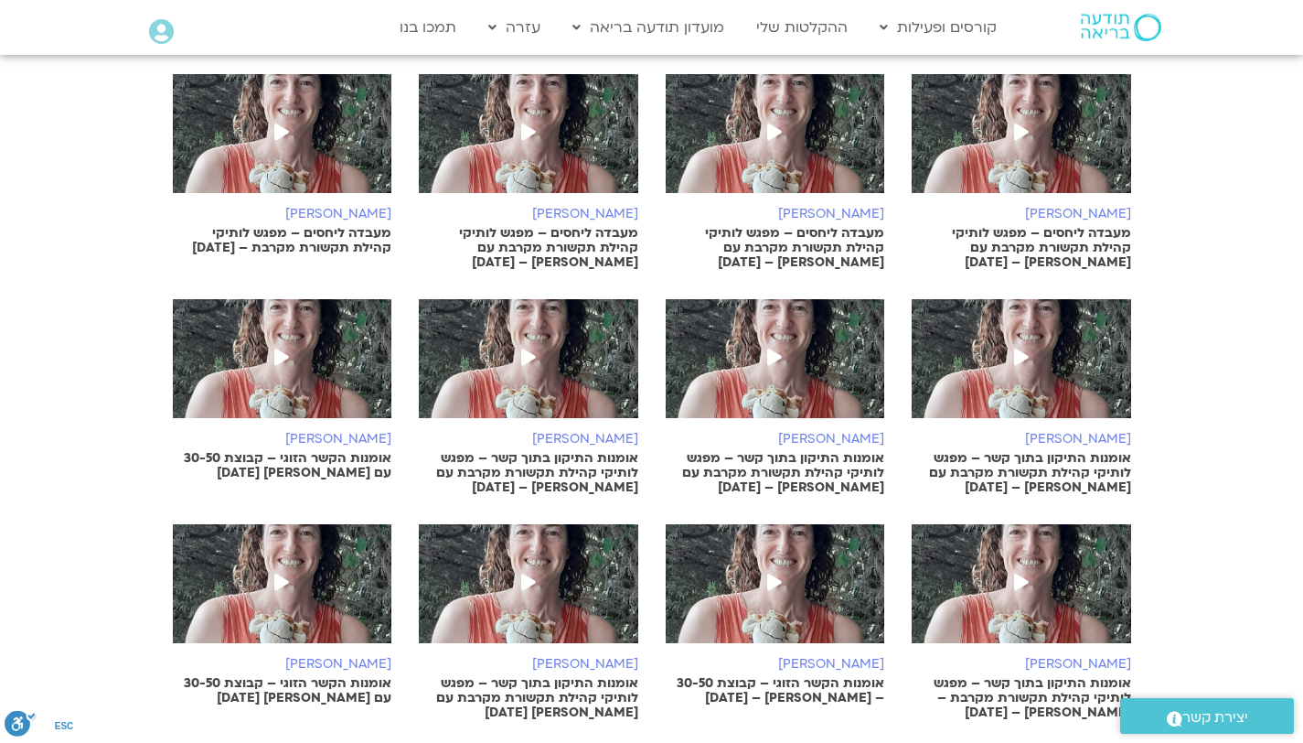
scroll to position [1030, 0]
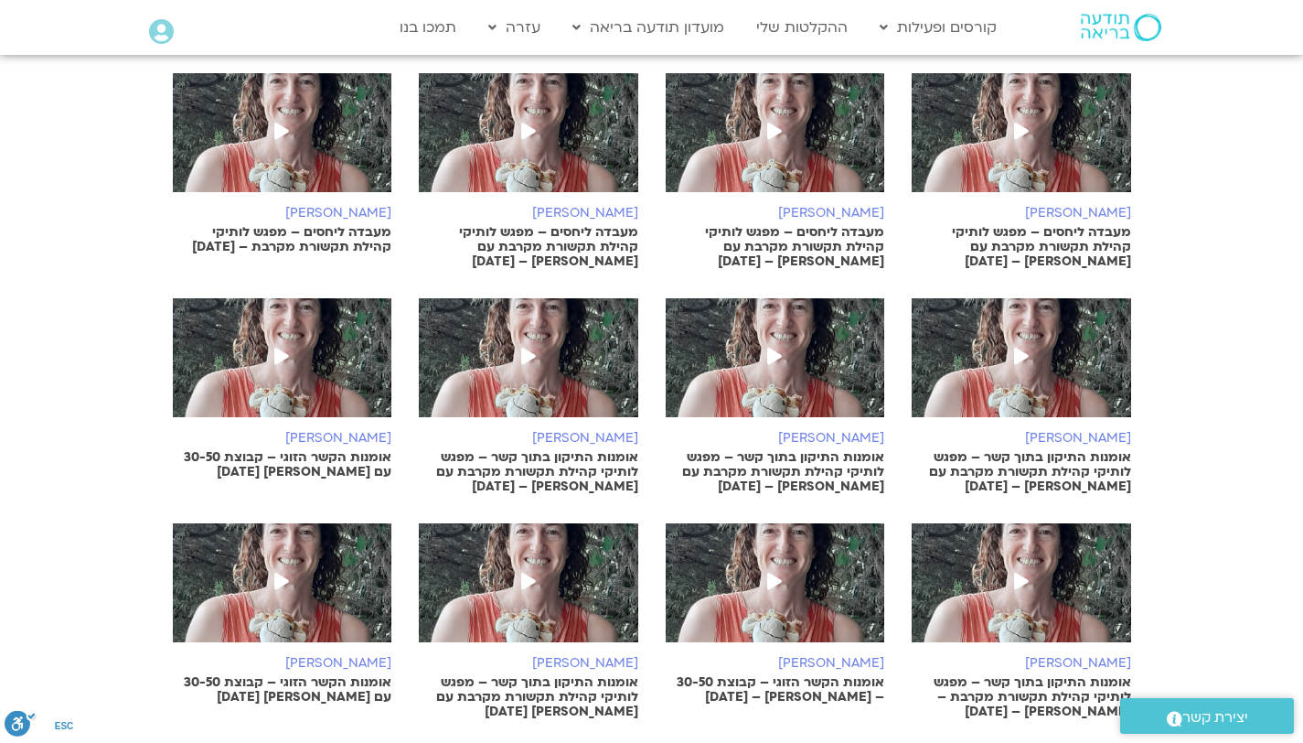
click at [764, 379] on img at bounding box center [775, 366] width 219 height 137
click at [768, 356] on icon at bounding box center [774, 355] width 15 height 16
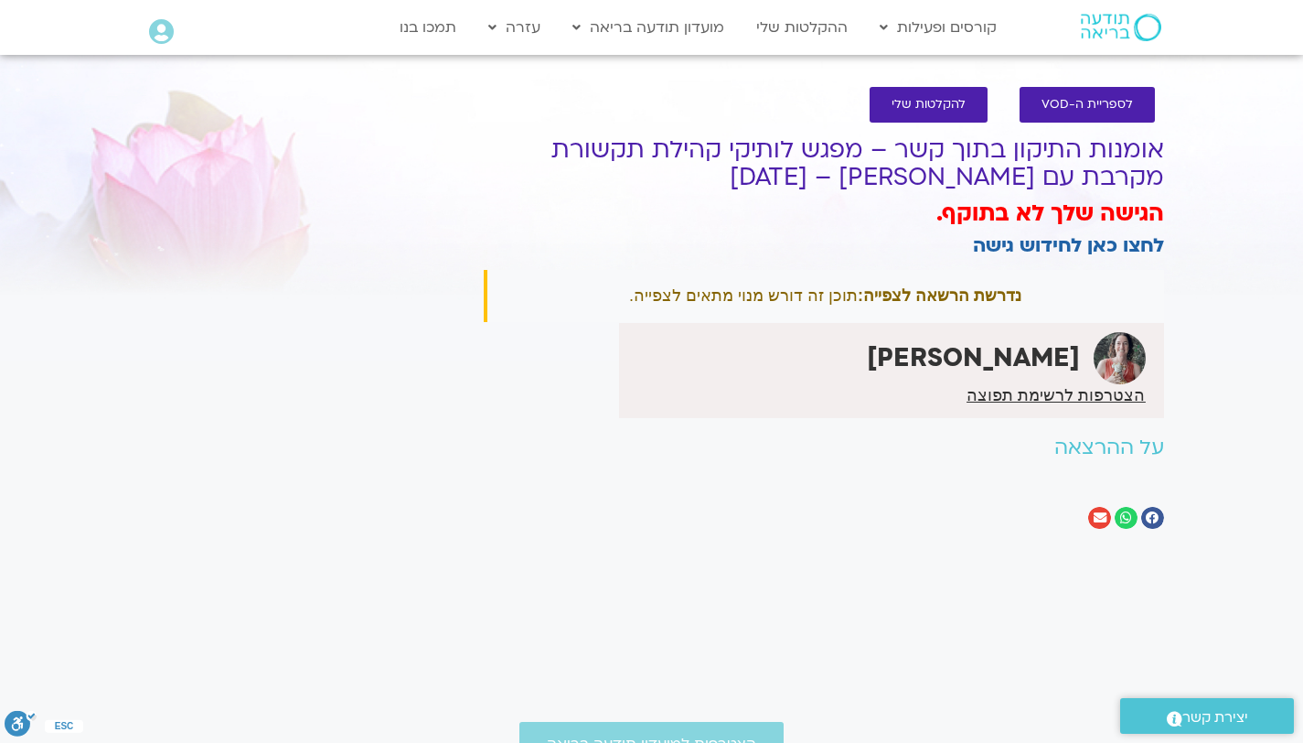
click at [488, 567] on div "לספריית ה-VOD להקלטות שלי אומנות התיקון בתוך קשר – מפגש לותיקי קהילת תקשורת מקר…" at bounding box center [651, 344] width 1303 height 551
click at [857, 570] on div "לספריית ה-VOD להקלטות שלי אומנות התיקון בתוך קשר – מפגש לותיקי קהילת תקשורת מקר…" at bounding box center [651, 344] width 1303 height 551
click at [1089, 448] on h2 "על ההרצאה" at bounding box center [824, 447] width 680 height 23
click at [1114, 446] on h2 "על ההרצאה" at bounding box center [824, 447] width 680 height 23
click at [1093, 455] on h2 "על ההרצאה" at bounding box center [824, 447] width 680 height 23
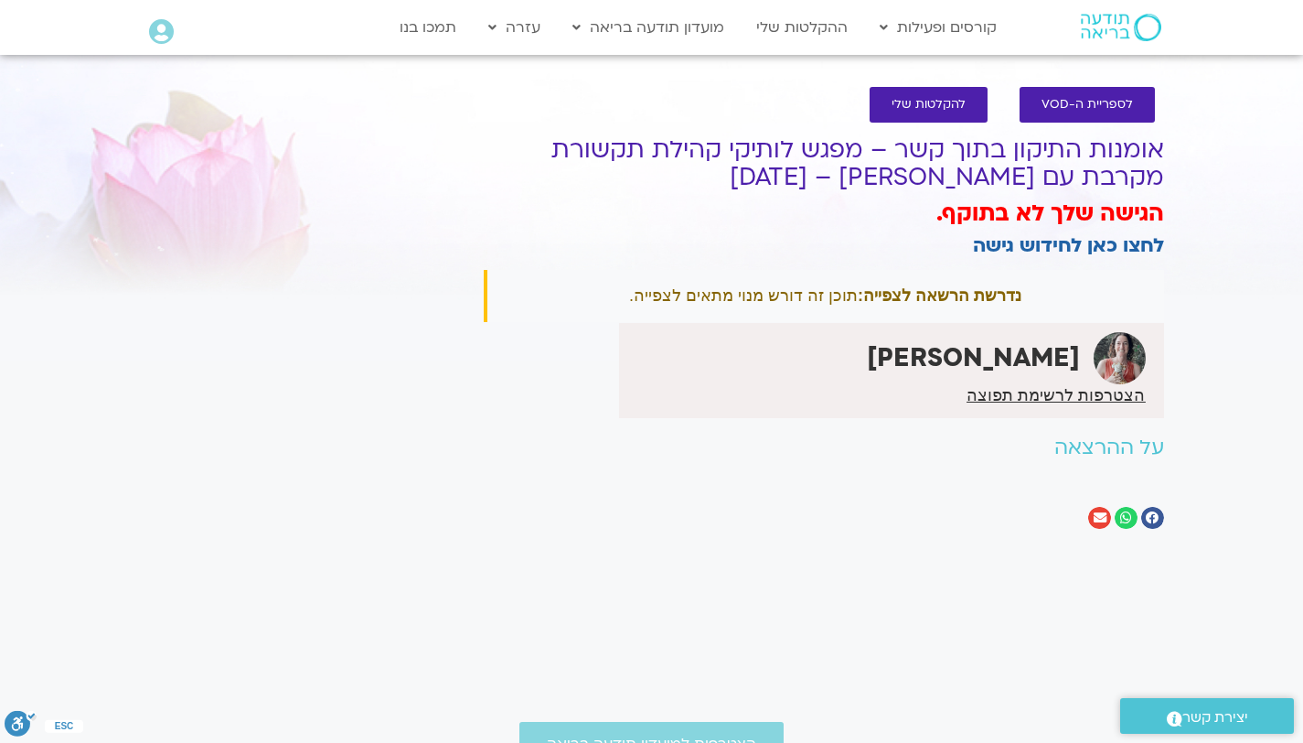
click at [1085, 448] on h2 "על ההרצאה" at bounding box center [824, 447] width 680 height 23
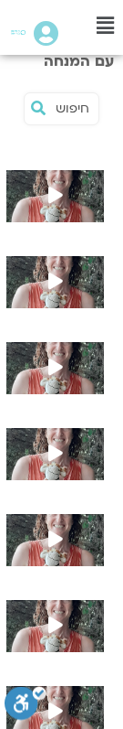
scroll to position [412, 0]
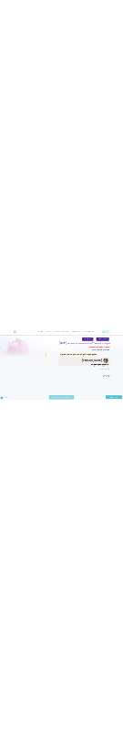
scroll to position [183, 0]
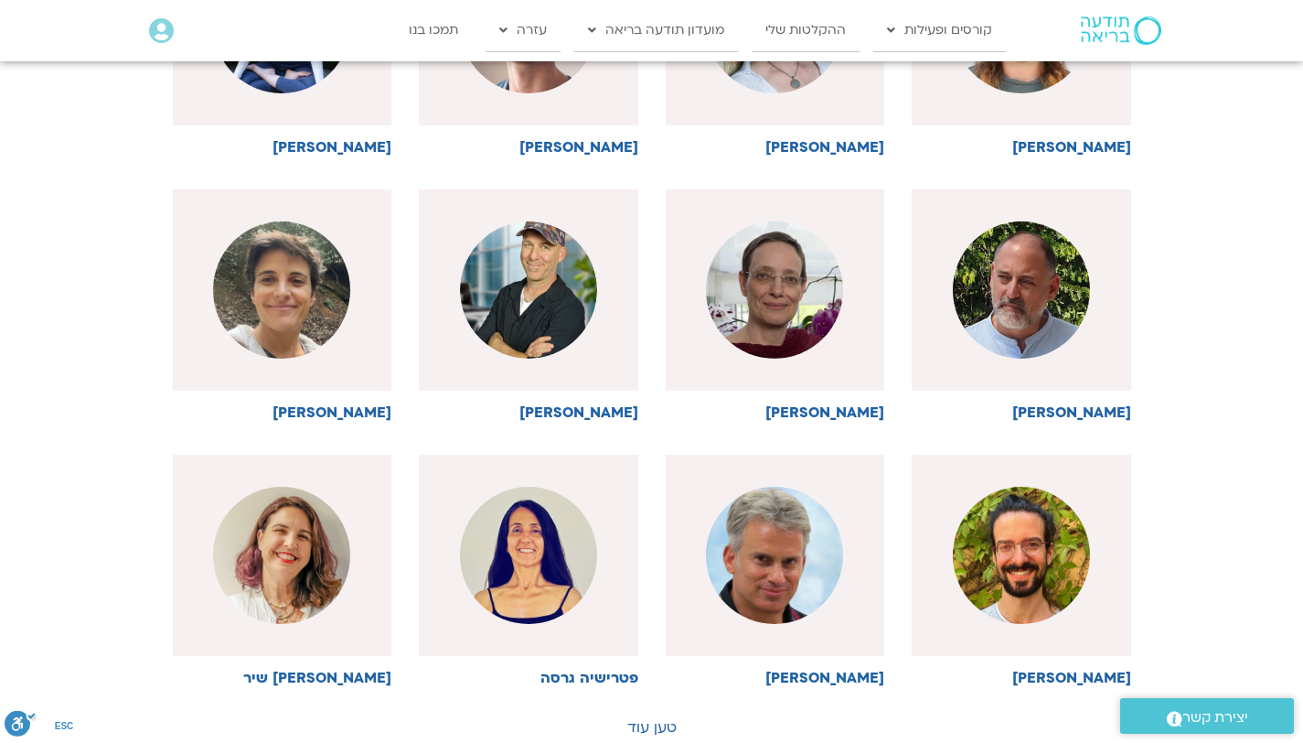
scroll to position [91, 0]
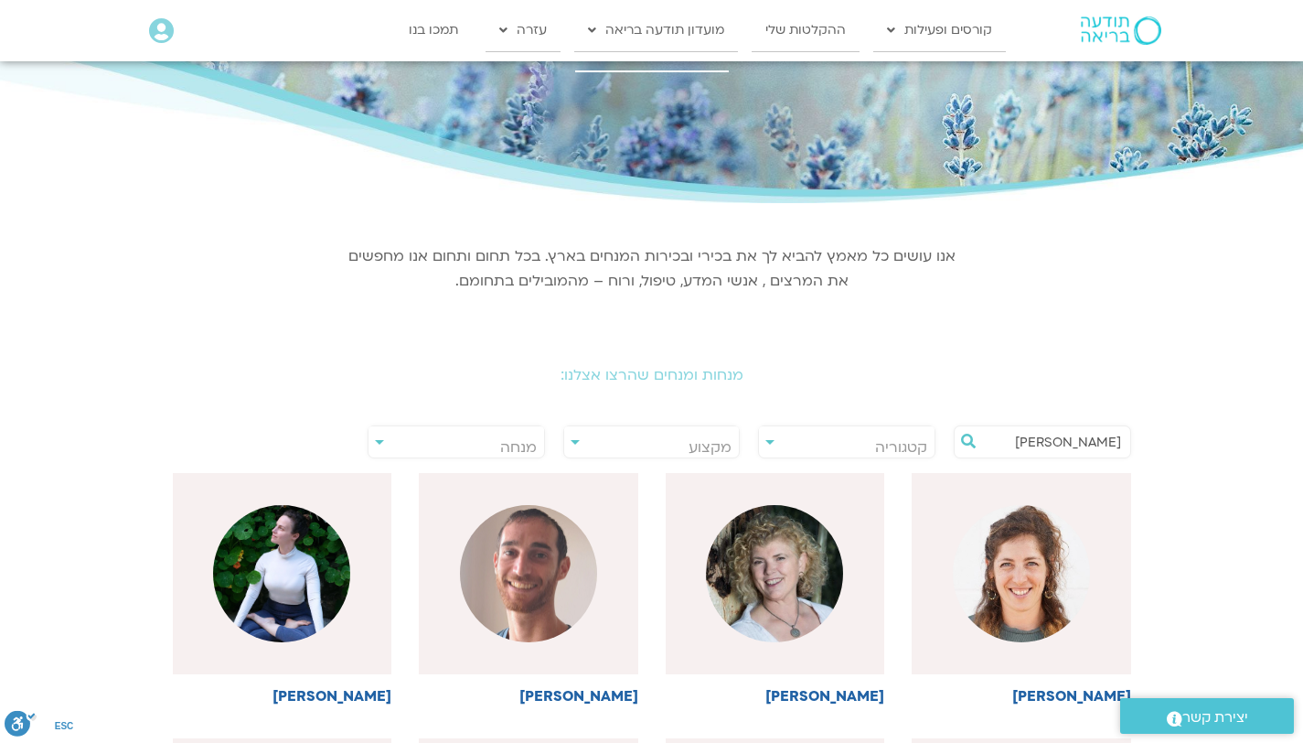
click at [123, 445] on input "[PERSON_NAME]" at bounding box center [1051, 441] width 139 height 31
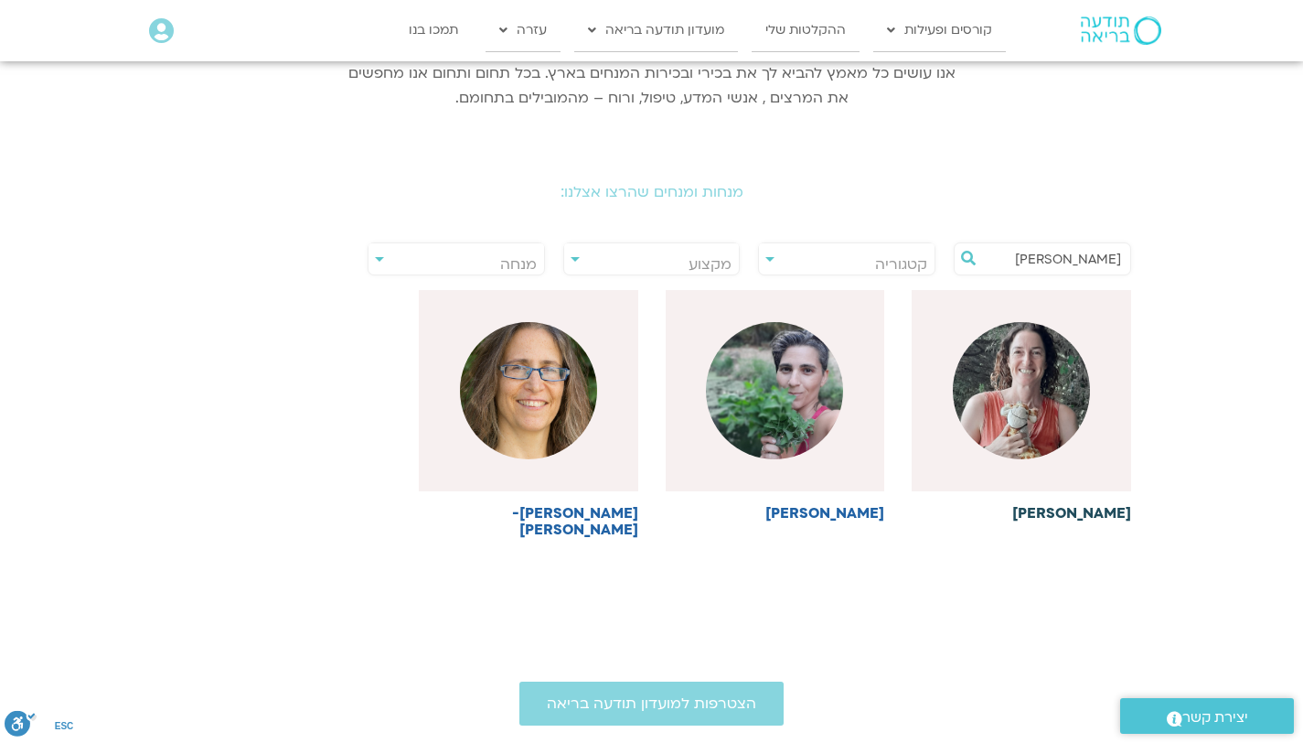
scroll to position [456, 0]
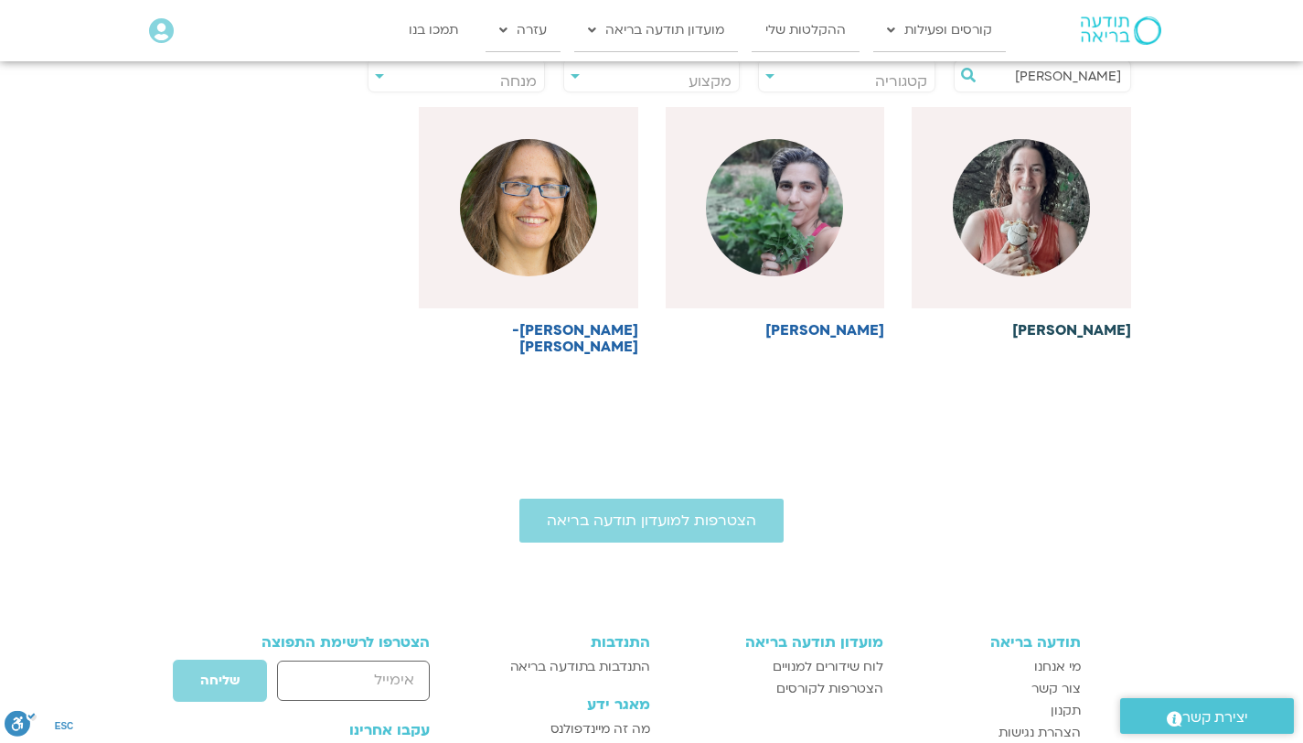
click at [123, 329] on h6 "[PERSON_NAME]" at bounding box center [1021, 330] width 219 height 16
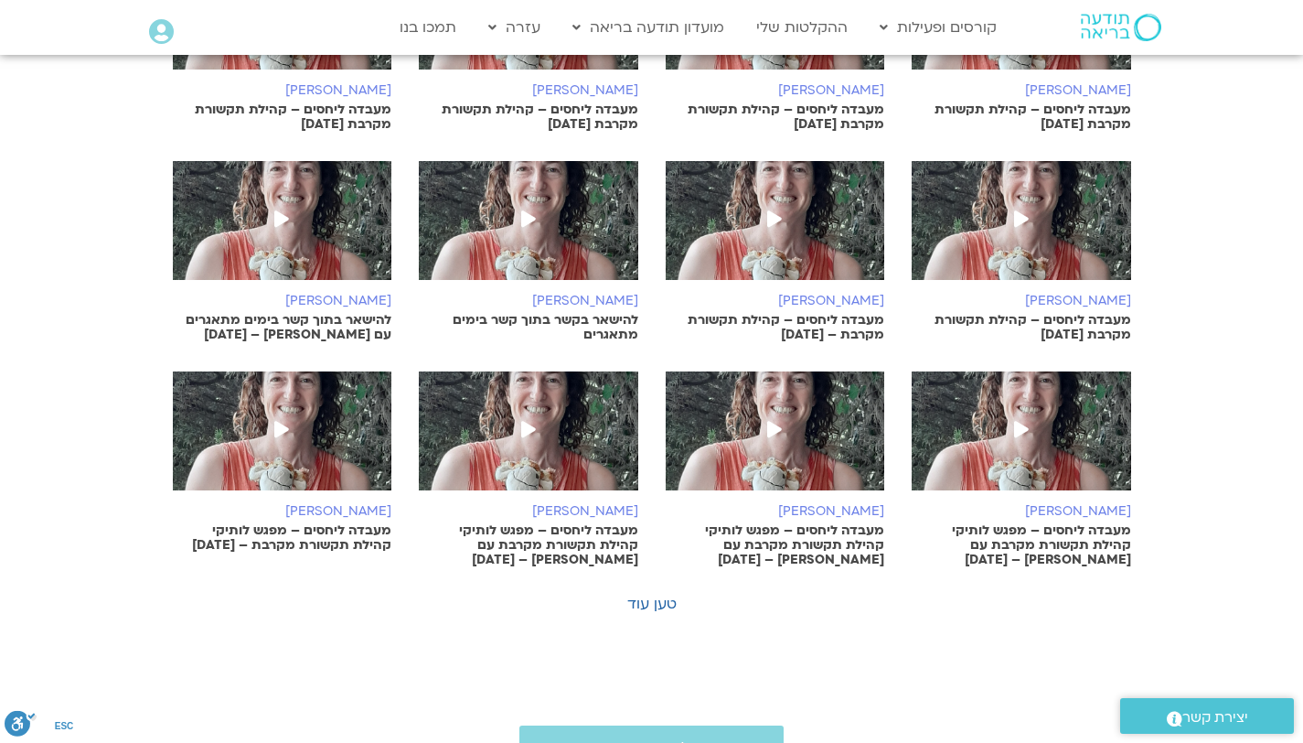
scroll to position [914, 0]
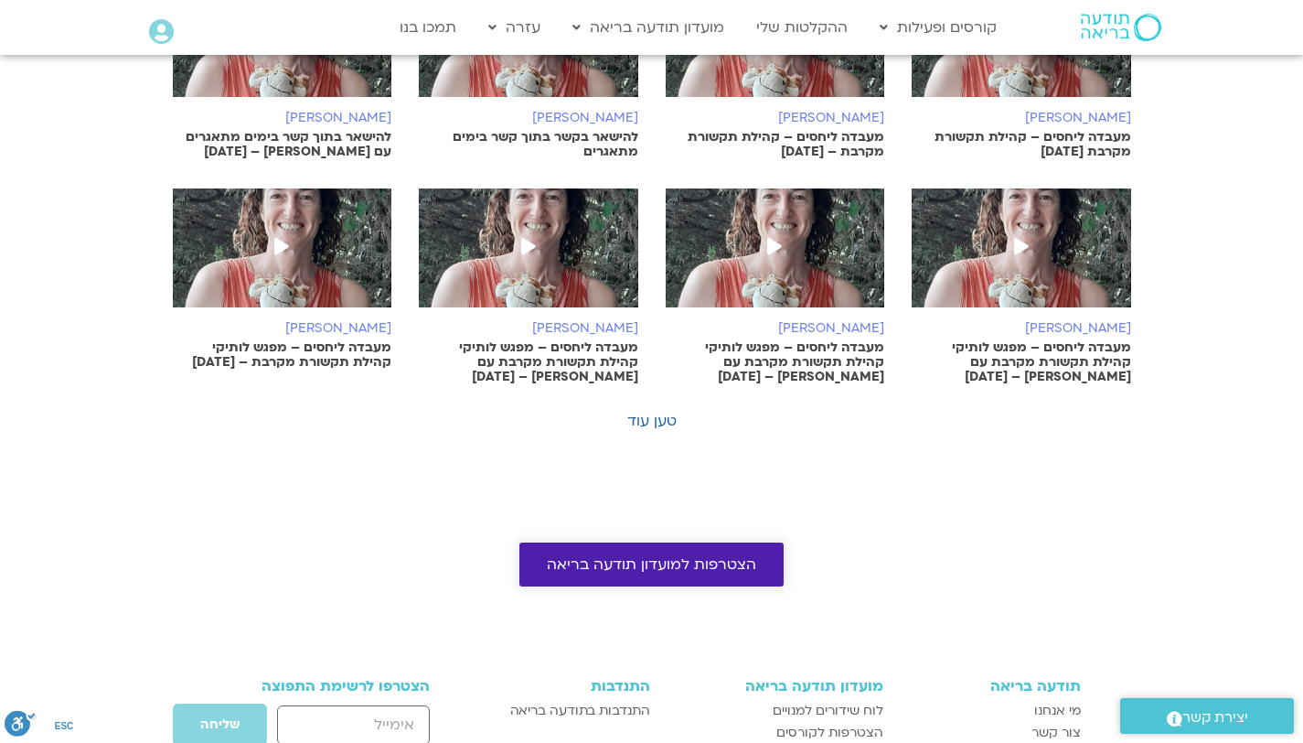
click at [639, 580] on link "הצטרפות למועדון תודעה בריאה" at bounding box center [651, 564] width 264 height 44
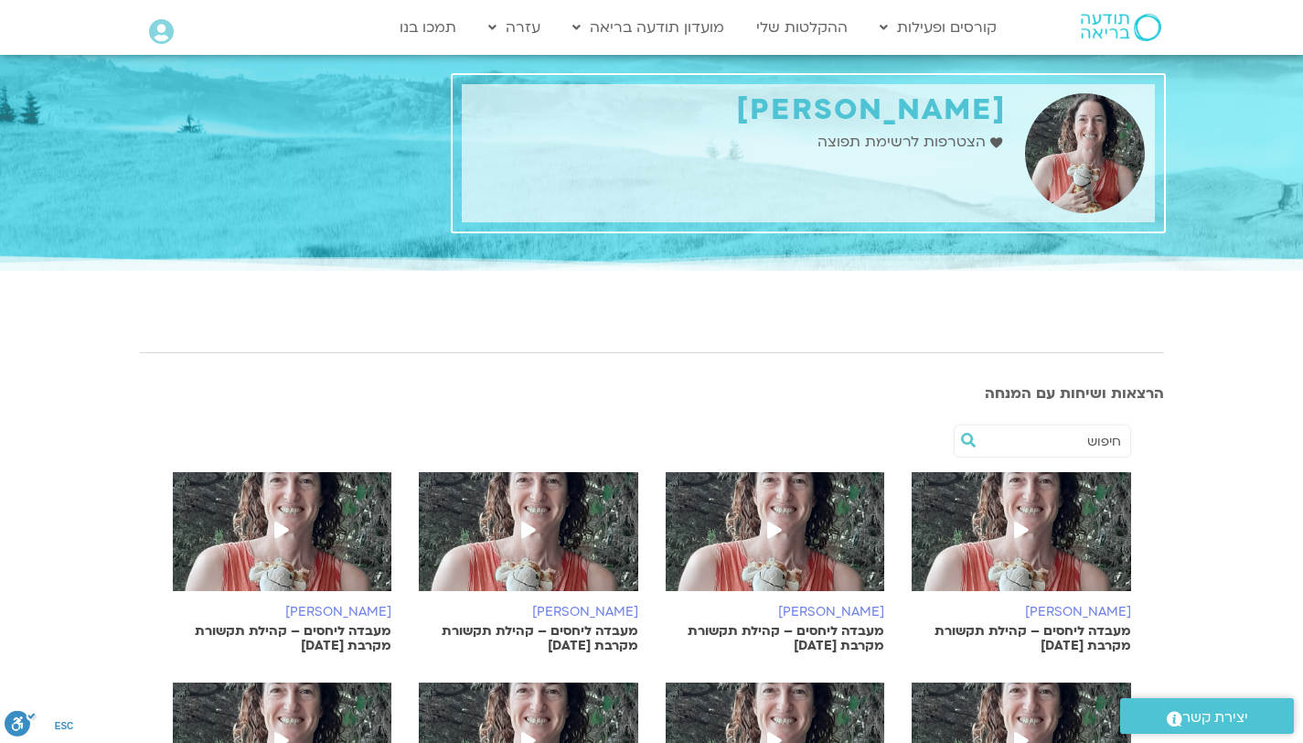
scroll to position [183, 0]
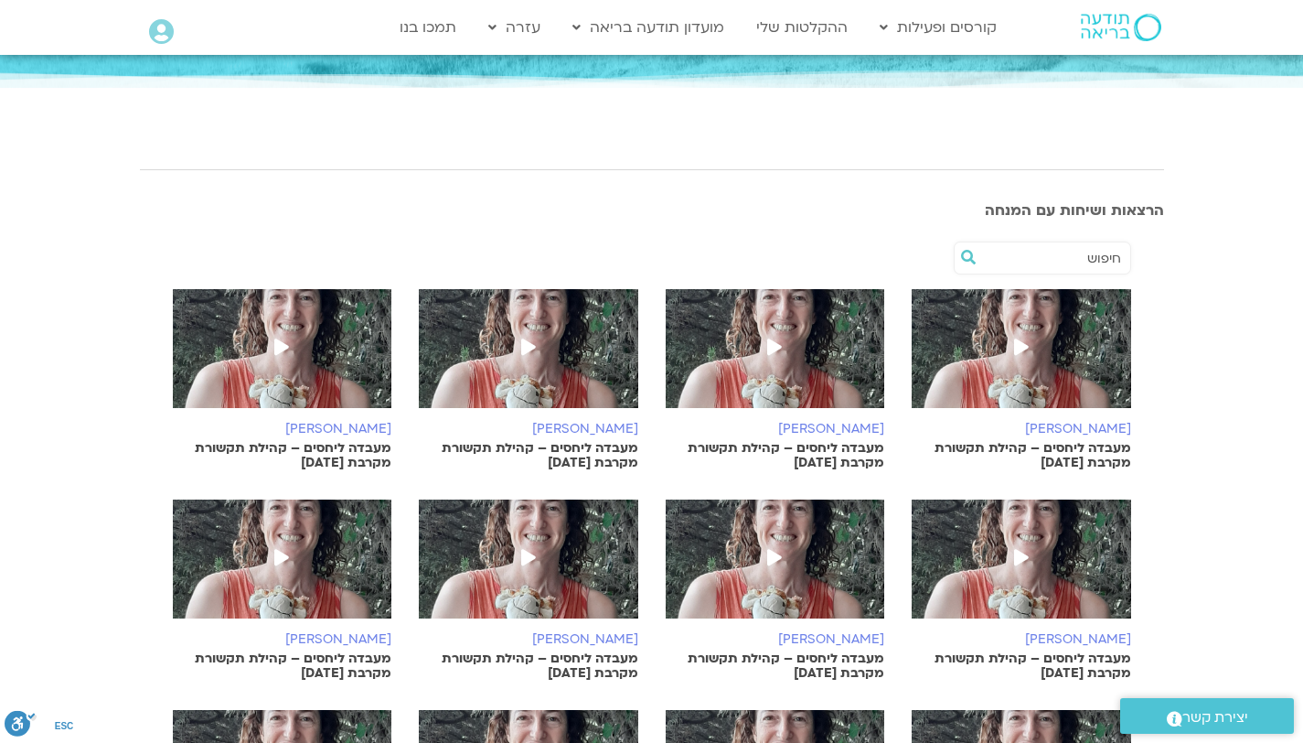
click at [524, 353] on icon at bounding box center [528, 346] width 15 height 16
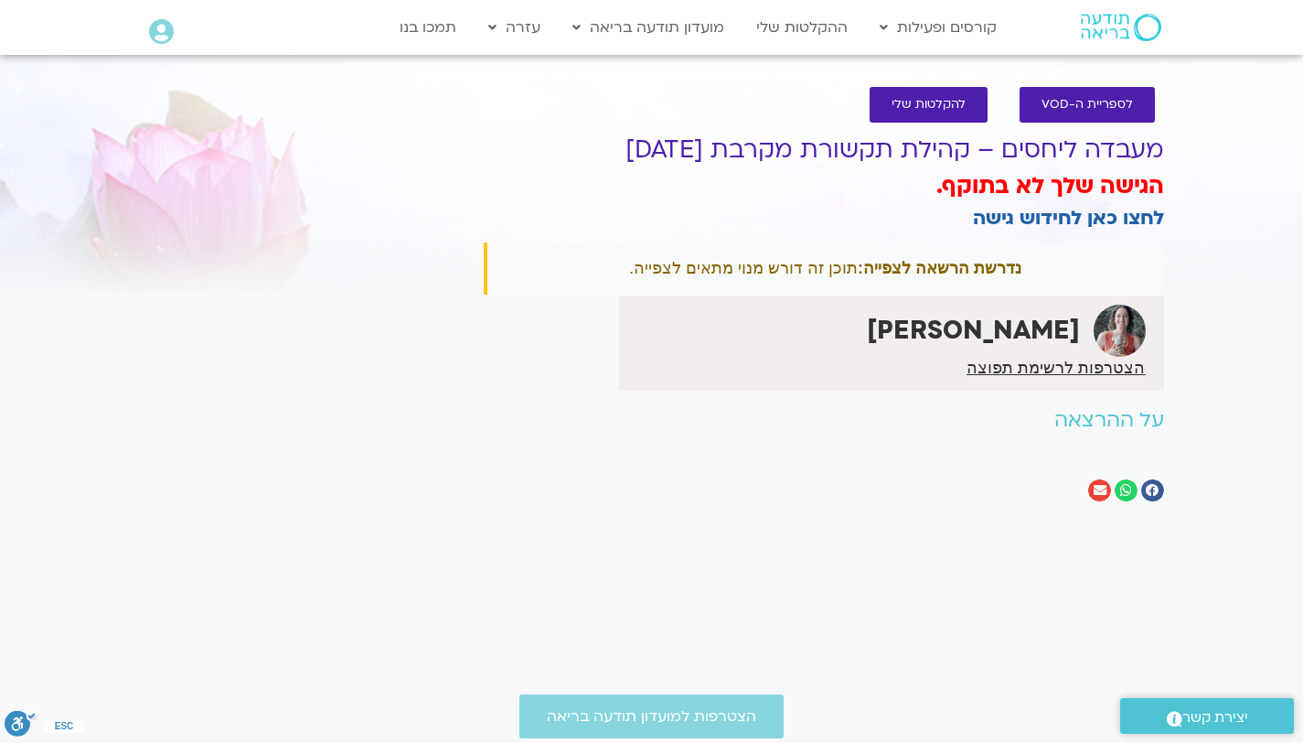
click at [783, 273] on div "נדרשת הרשאה לצפייה: תוכן זה דורש מנוי מתאים לצפייה." at bounding box center [824, 268] width 680 height 52
drag, startPoint x: 719, startPoint y: 267, endPoint x: 604, endPoint y: 269, distance: 115.2
click at [604, 269] on div "נדרשת הרשאה לצפייה: תוכן זה דורש מנוי מתאים לצפייה." at bounding box center [824, 268] width 680 height 52
click at [791, 29] on link "ההקלטות שלי" at bounding box center [802, 27] width 110 height 35
click at [831, 25] on link "ההקלטות שלי" at bounding box center [802, 27] width 110 height 35
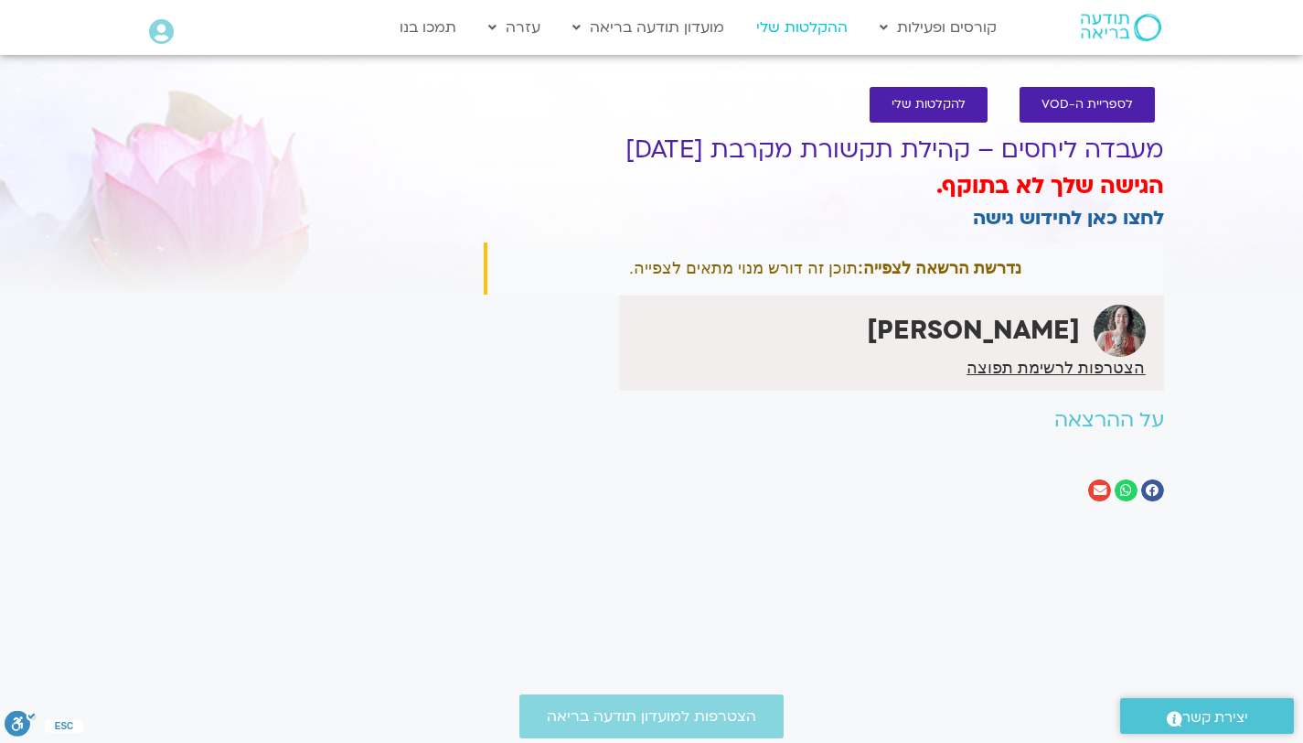
click at [819, 27] on link "ההקלטות שלי" at bounding box center [802, 27] width 110 height 35
click at [806, 26] on link "ההקלטות שלי" at bounding box center [802, 27] width 110 height 35
click at [1072, 98] on span "לספריית ה-VOD" at bounding box center [1087, 105] width 91 height 14
click at [1077, 112] on span "לספריית ה-VOD" at bounding box center [1087, 105] width 91 height 14
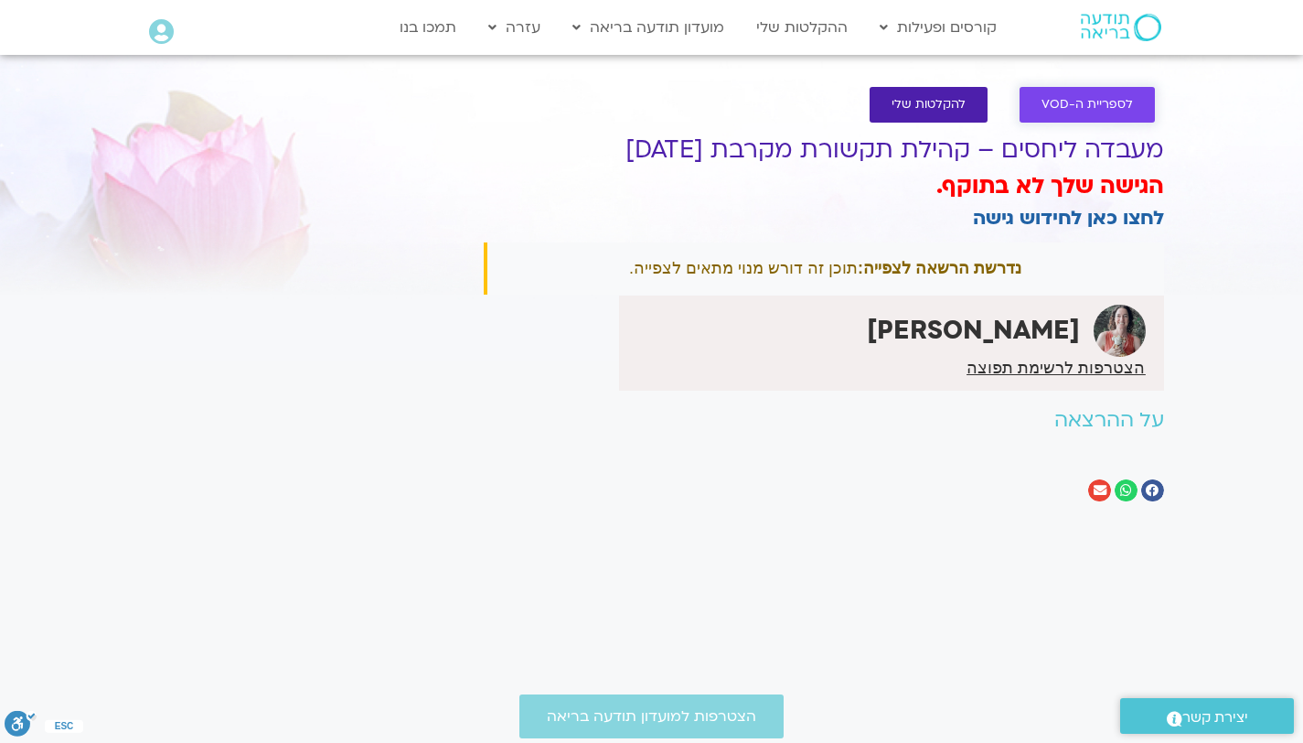
click at [1064, 108] on span "לספריית ה-VOD" at bounding box center [1087, 105] width 91 height 14
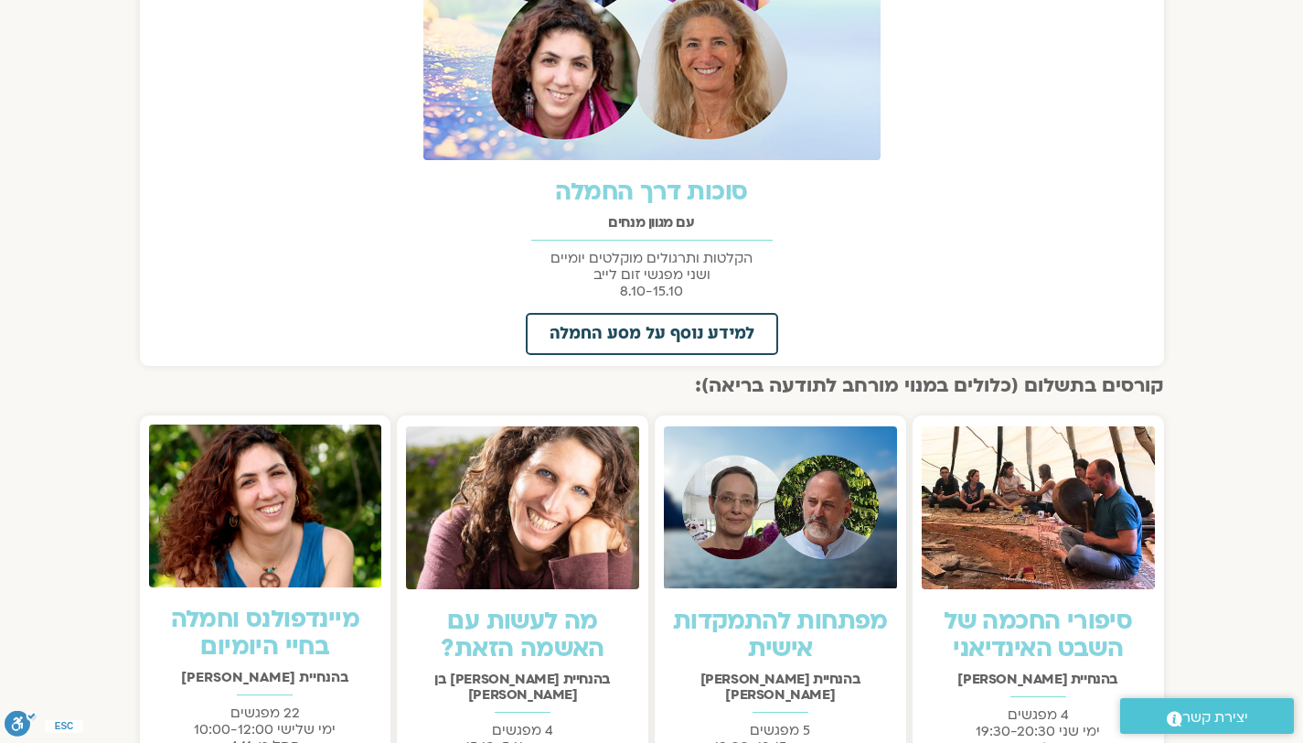
scroll to position [1116, 0]
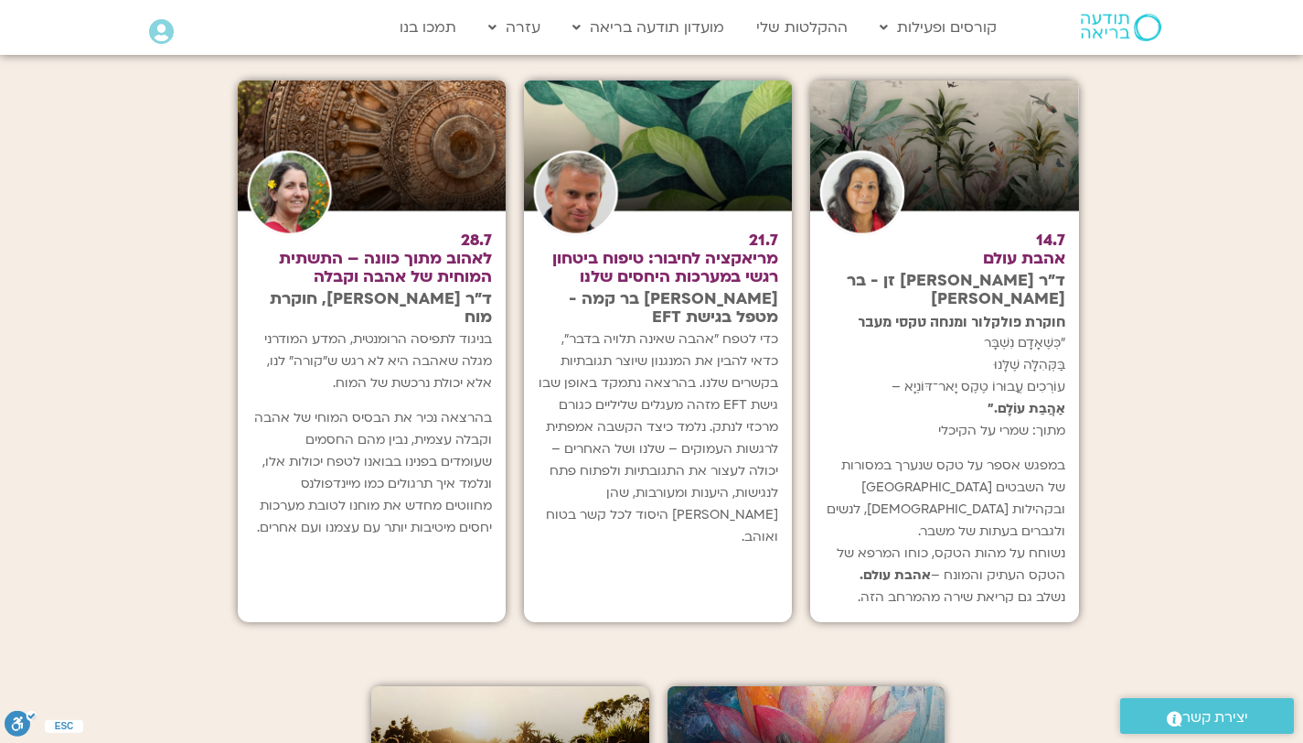
scroll to position [2378, 0]
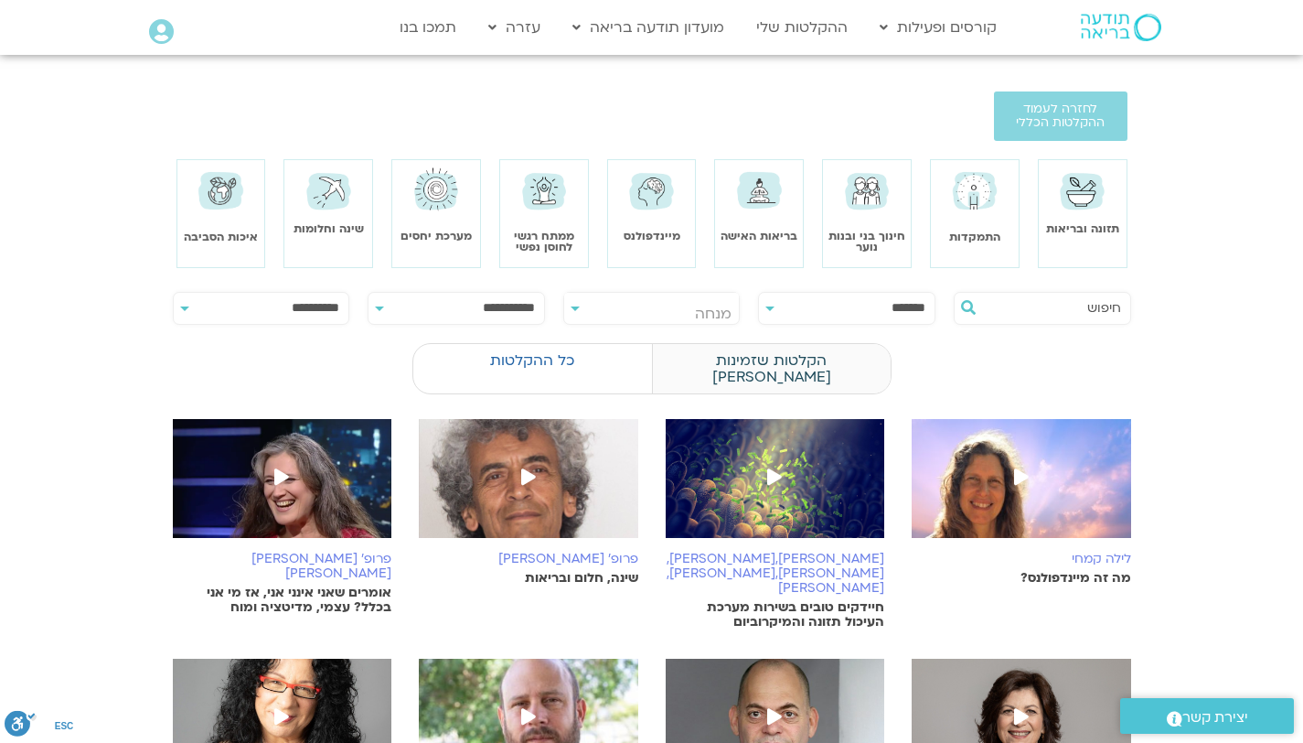
click at [810, 354] on label "הקלטות שזמינות לי" at bounding box center [771, 368] width 239 height 51
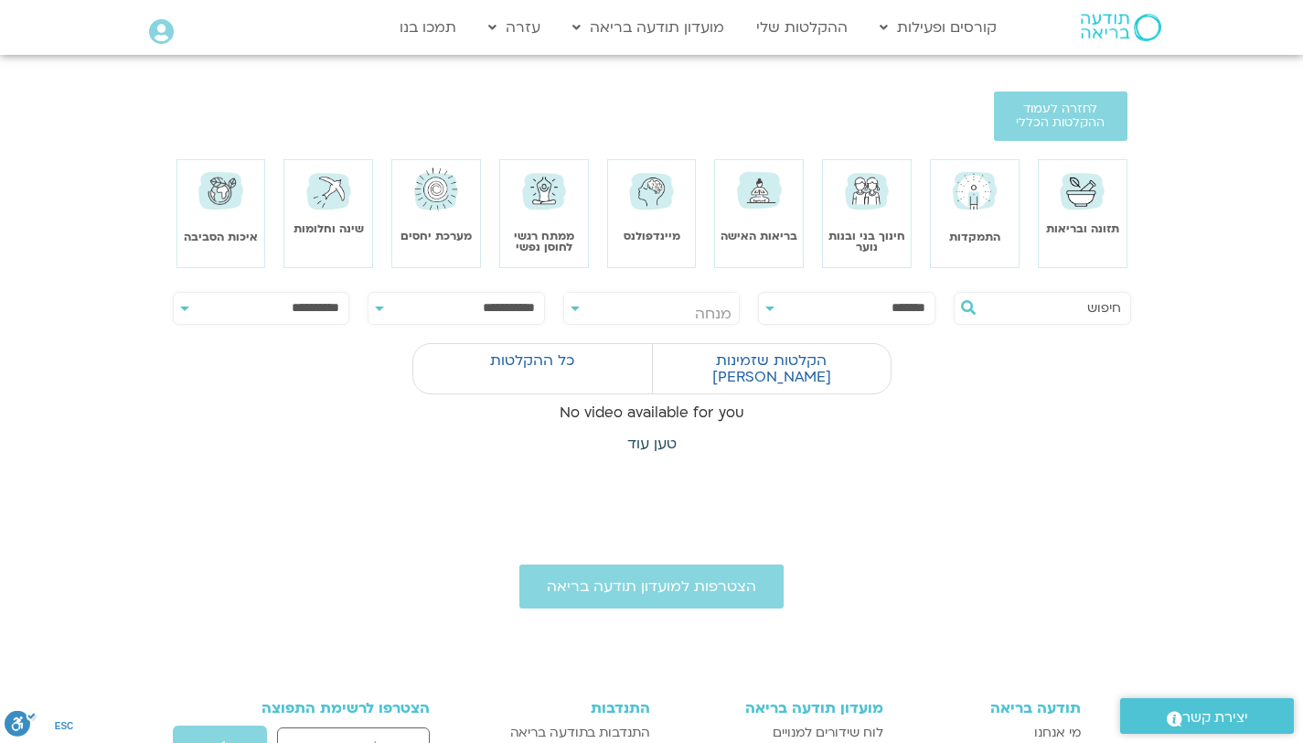
click at [659, 433] on link "טען עוד" at bounding box center [651, 443] width 49 height 20
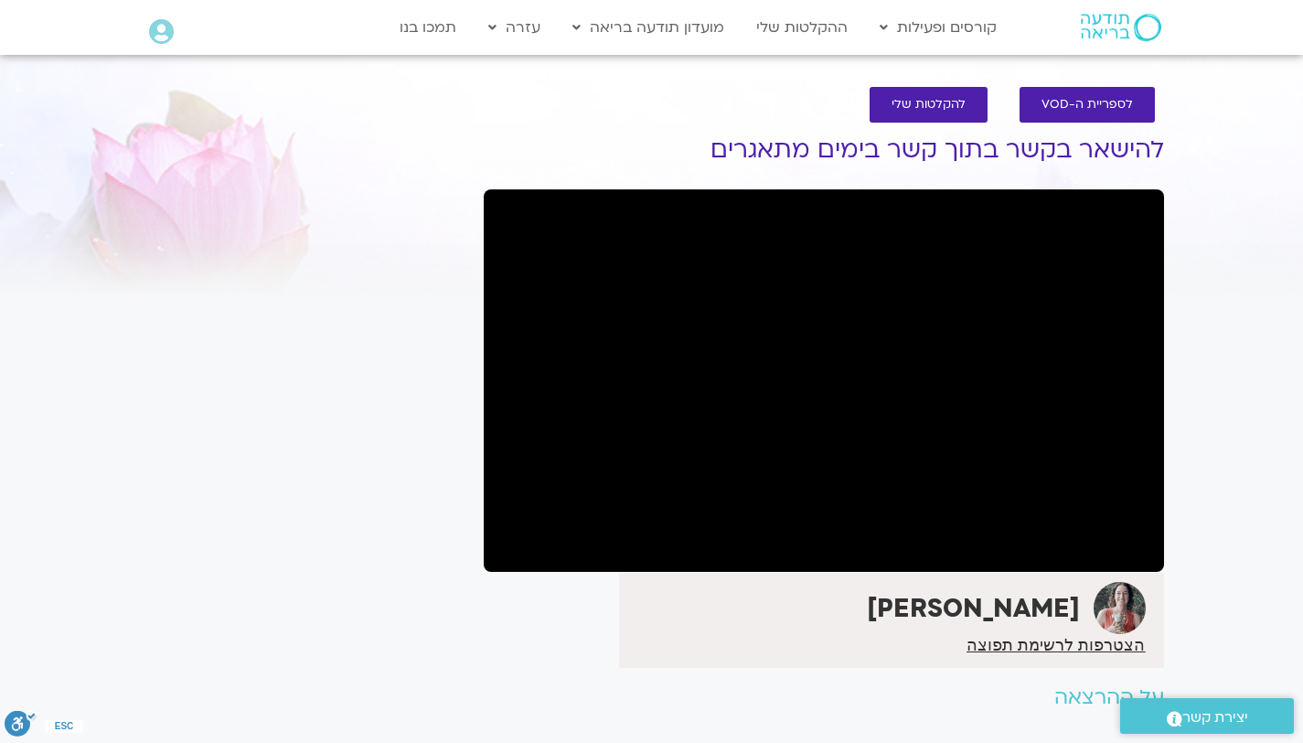
click at [276, 426] on div "It seems we can't find what you're looking for. It seems we can't find what you…" at bounding box center [303, 455] width 344 height 701
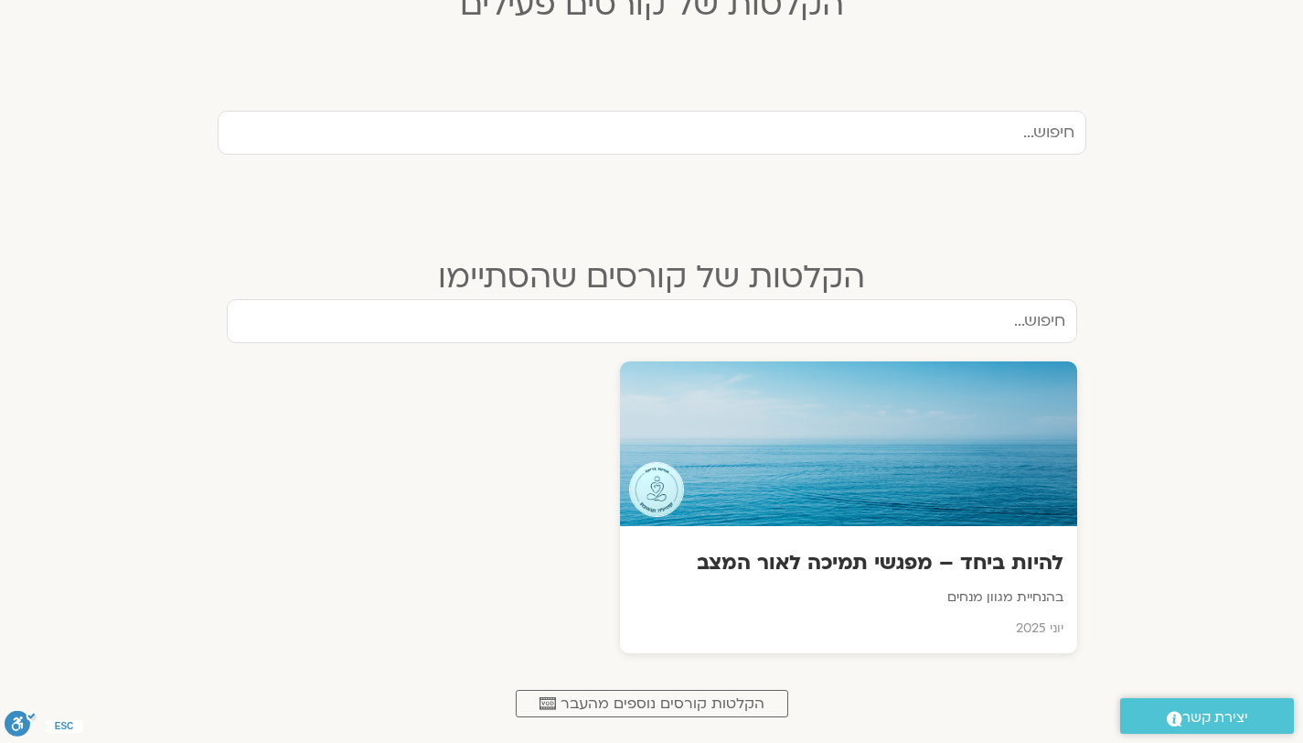
scroll to position [732, 0]
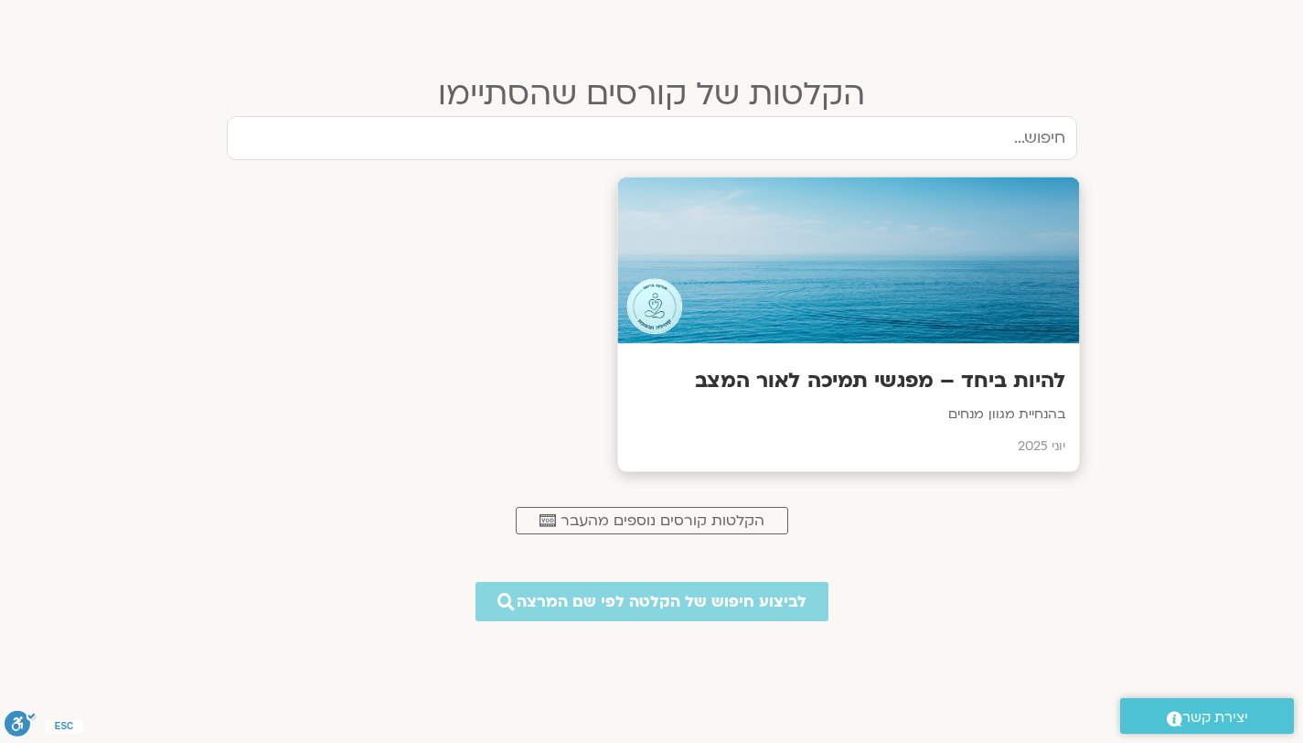
click at [873, 375] on h3 "להיות ביחד – מפגשי תמיכה לאור המצב" at bounding box center [848, 381] width 434 height 28
